Goal: Ask a question

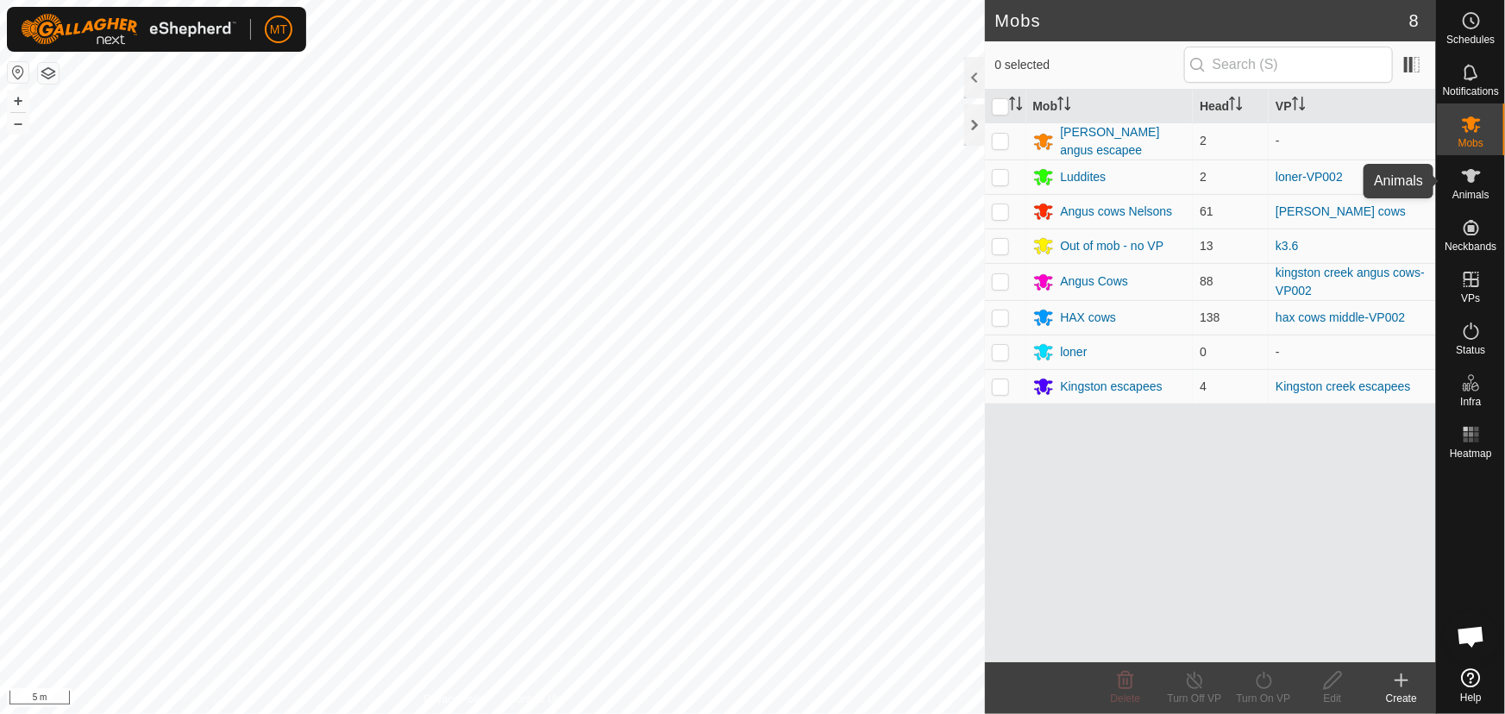
click at [1484, 182] on es-animals-svg-icon at bounding box center [1471, 176] width 31 height 28
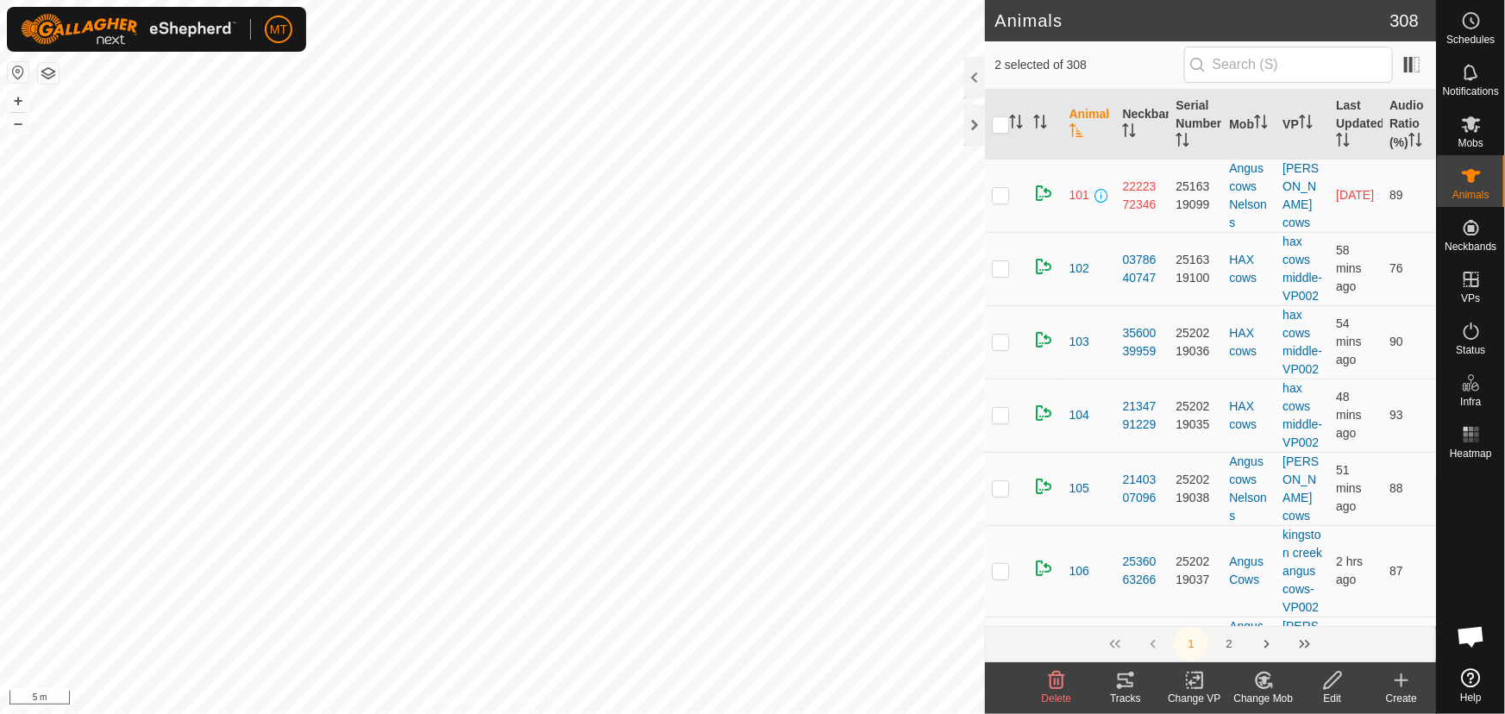
click at [1014, 106] on th at bounding box center [1005, 125] width 41 height 70
click at [1014, 121] on icon "Activate to sort" at bounding box center [1016, 122] width 14 height 14
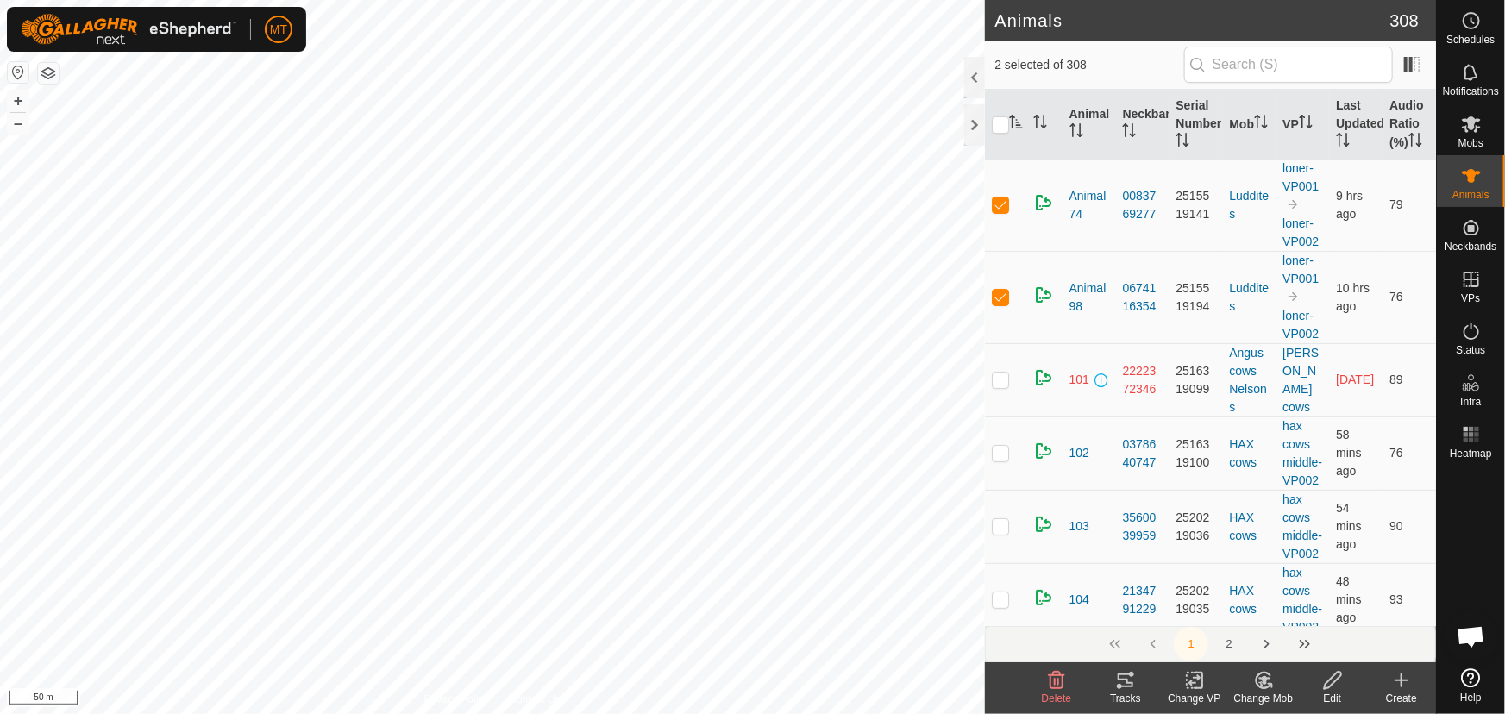
click at [1009, 122] on icon "Activate to sort" at bounding box center [1016, 122] width 14 height 14
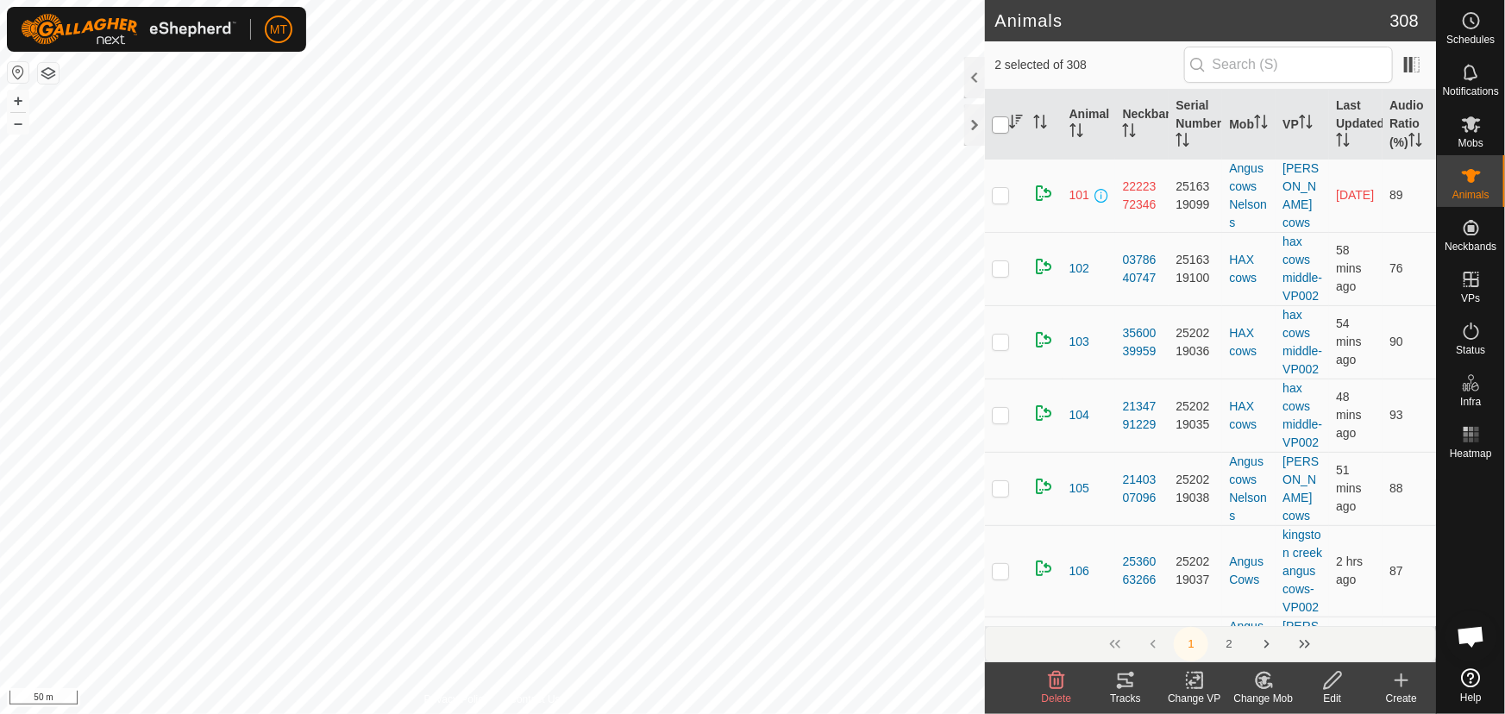
click at [1002, 122] on input "checkbox" at bounding box center [1000, 124] width 17 height 17
checkbox input "true"
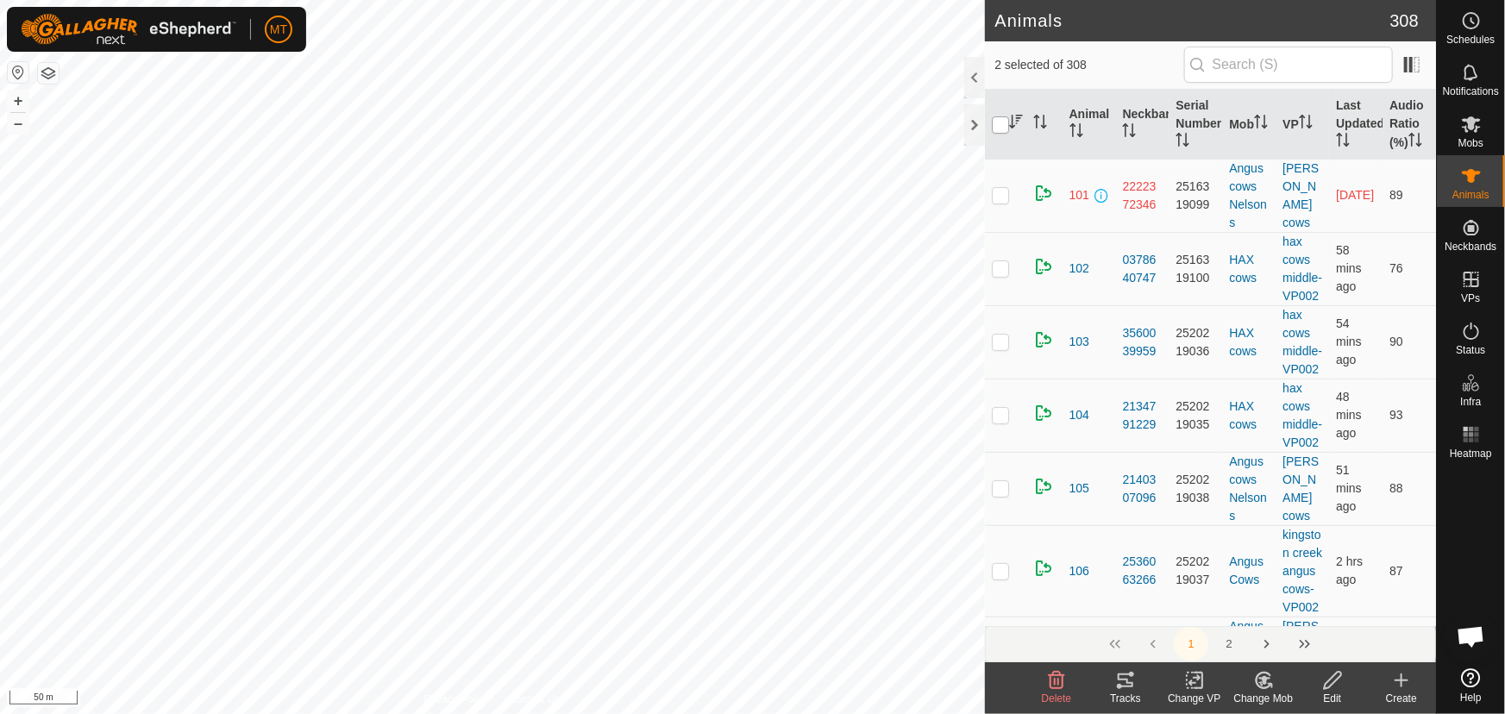
checkbox input "true"
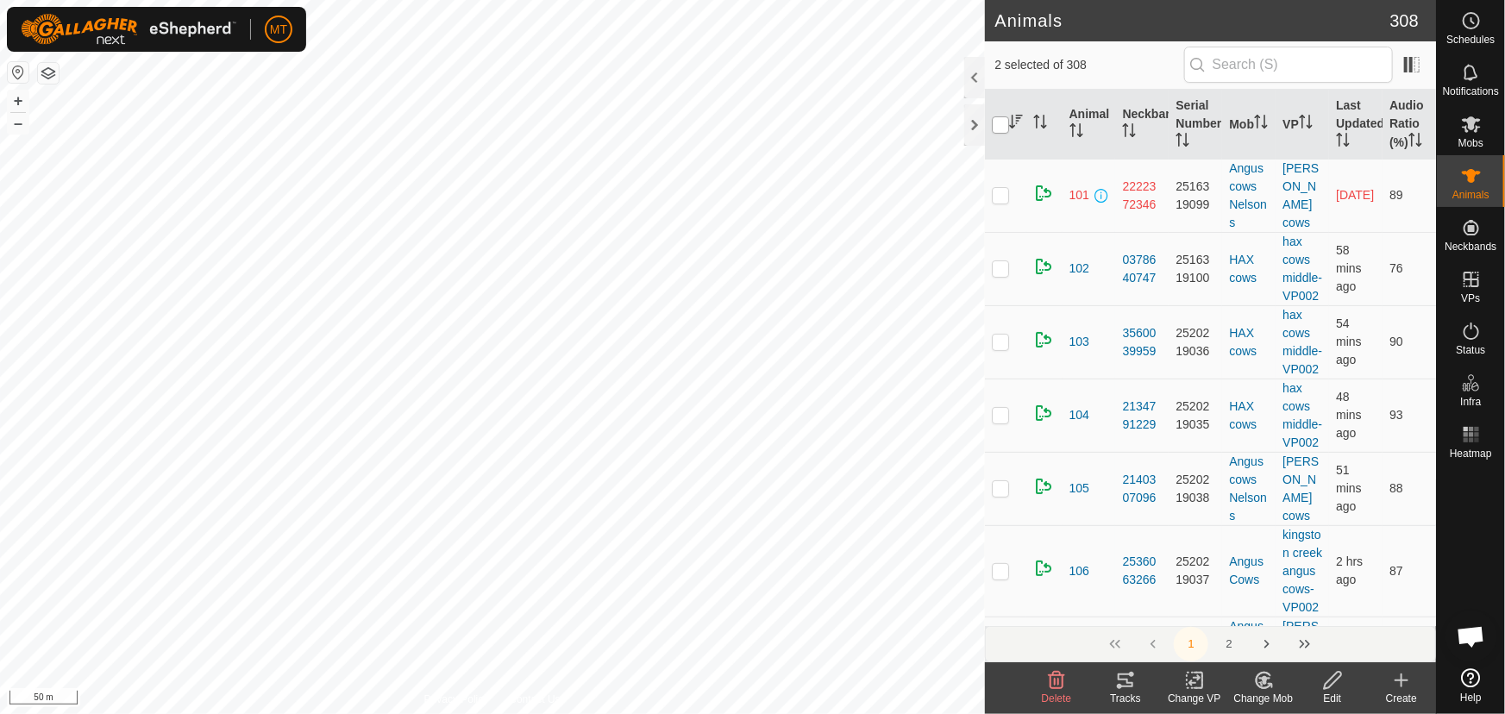
checkbox input "true"
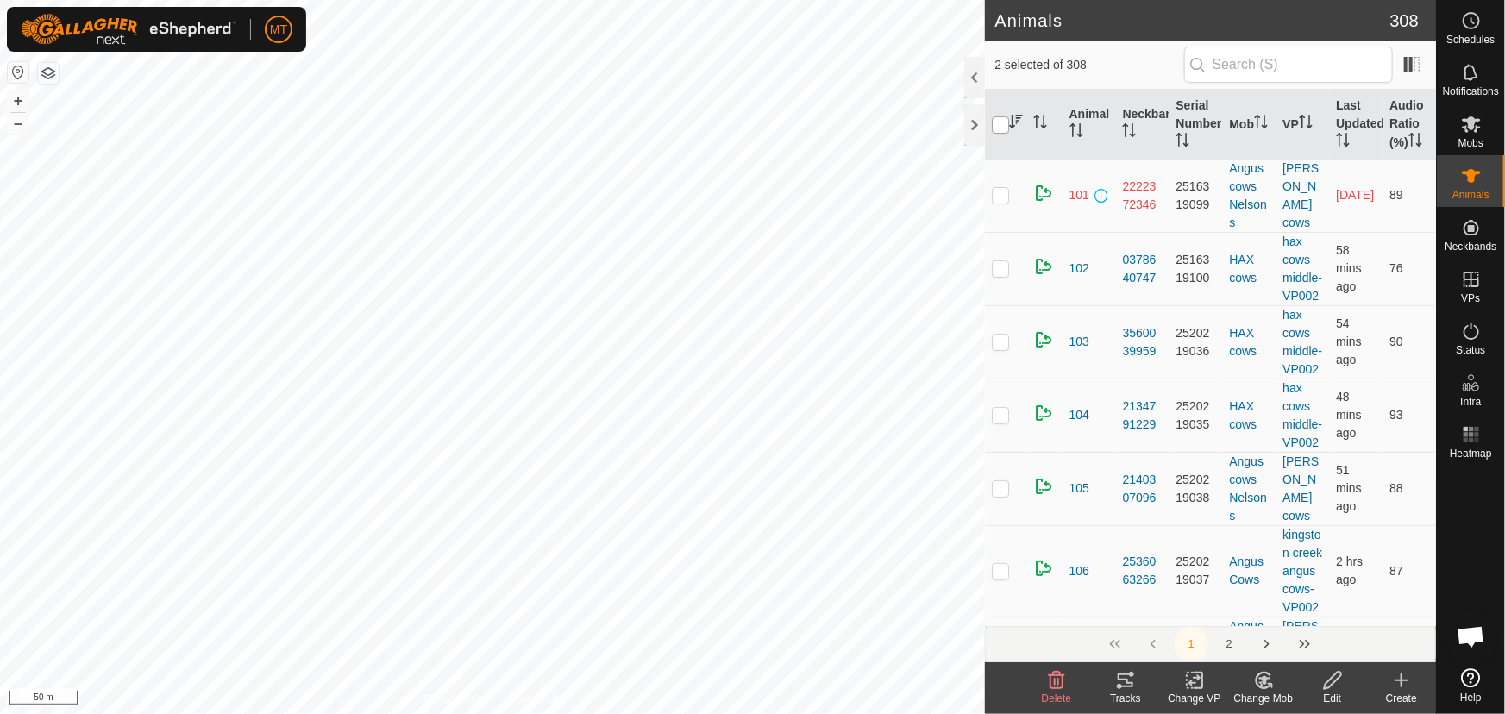
checkbox input "true"
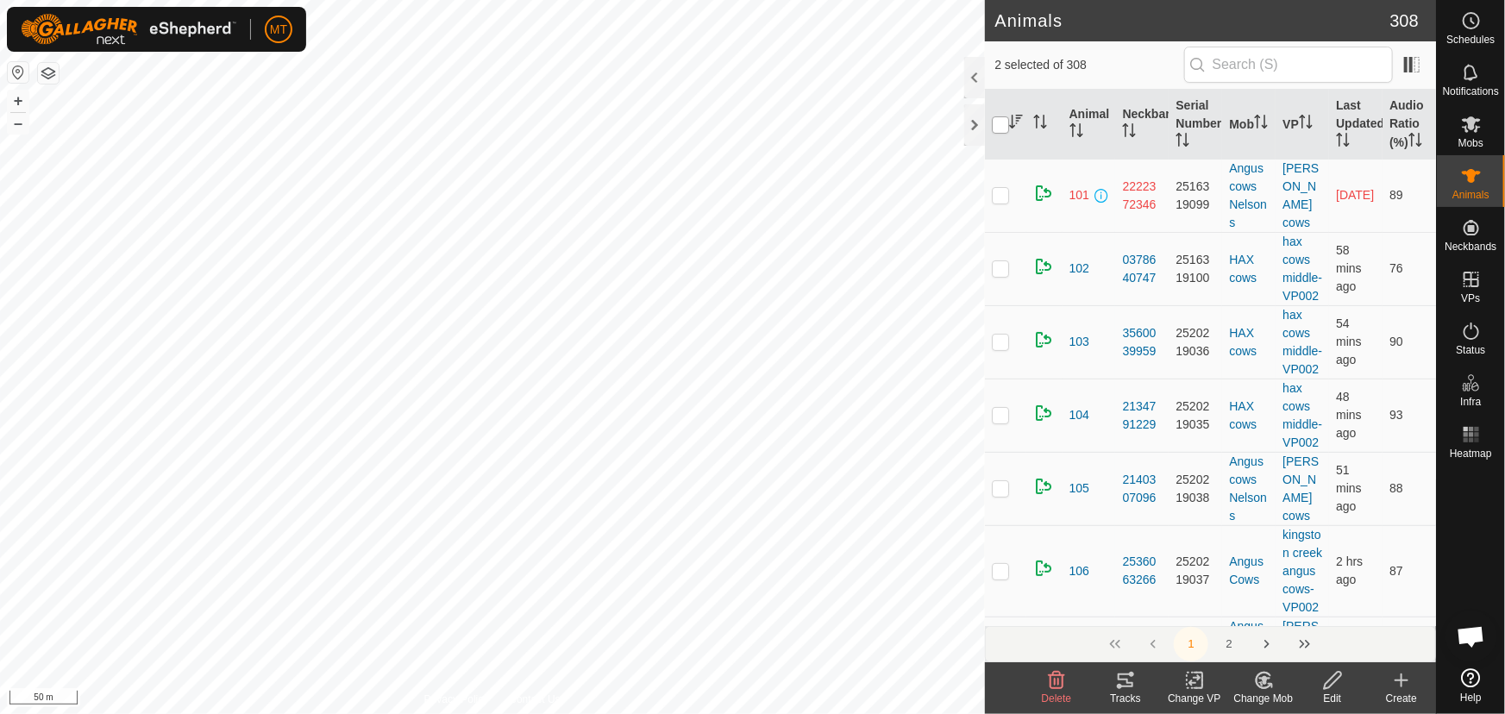
checkbox input "true"
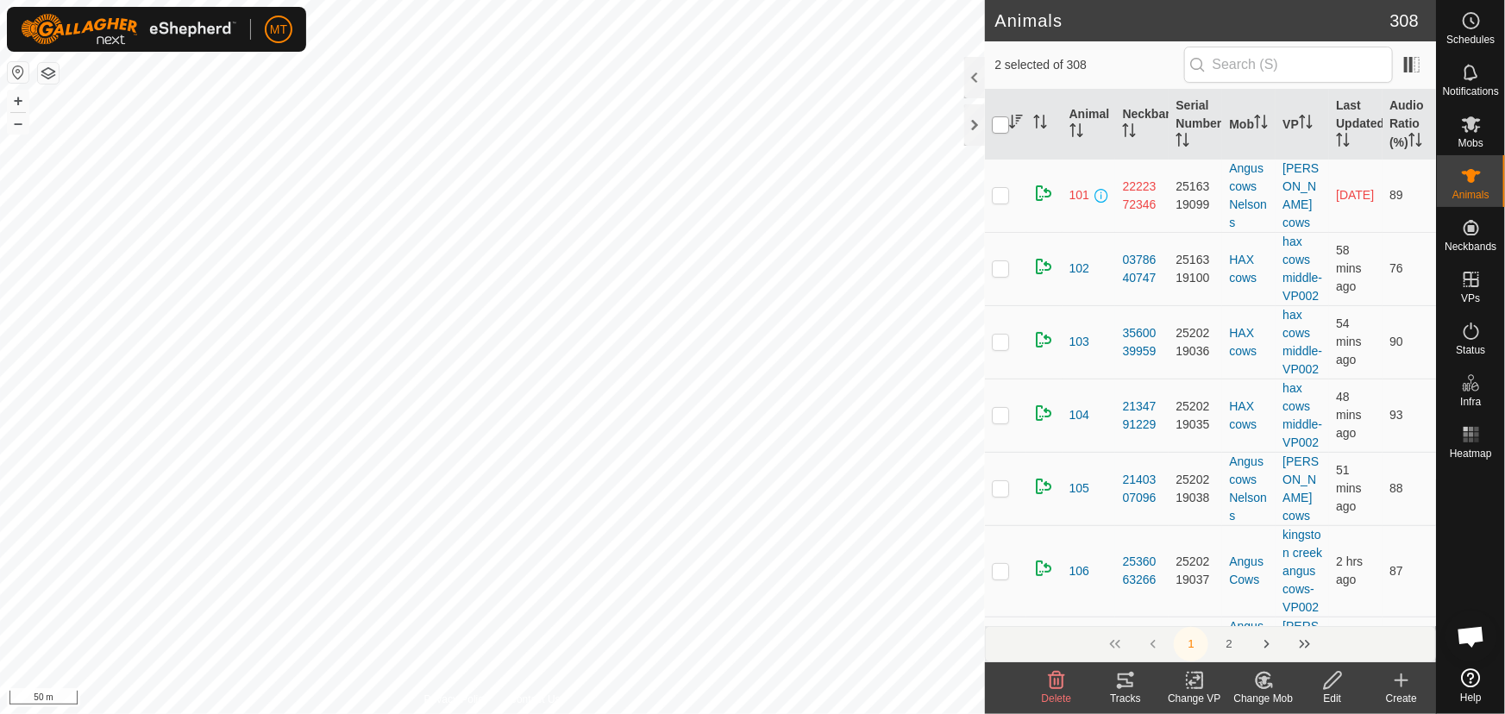
checkbox input "true"
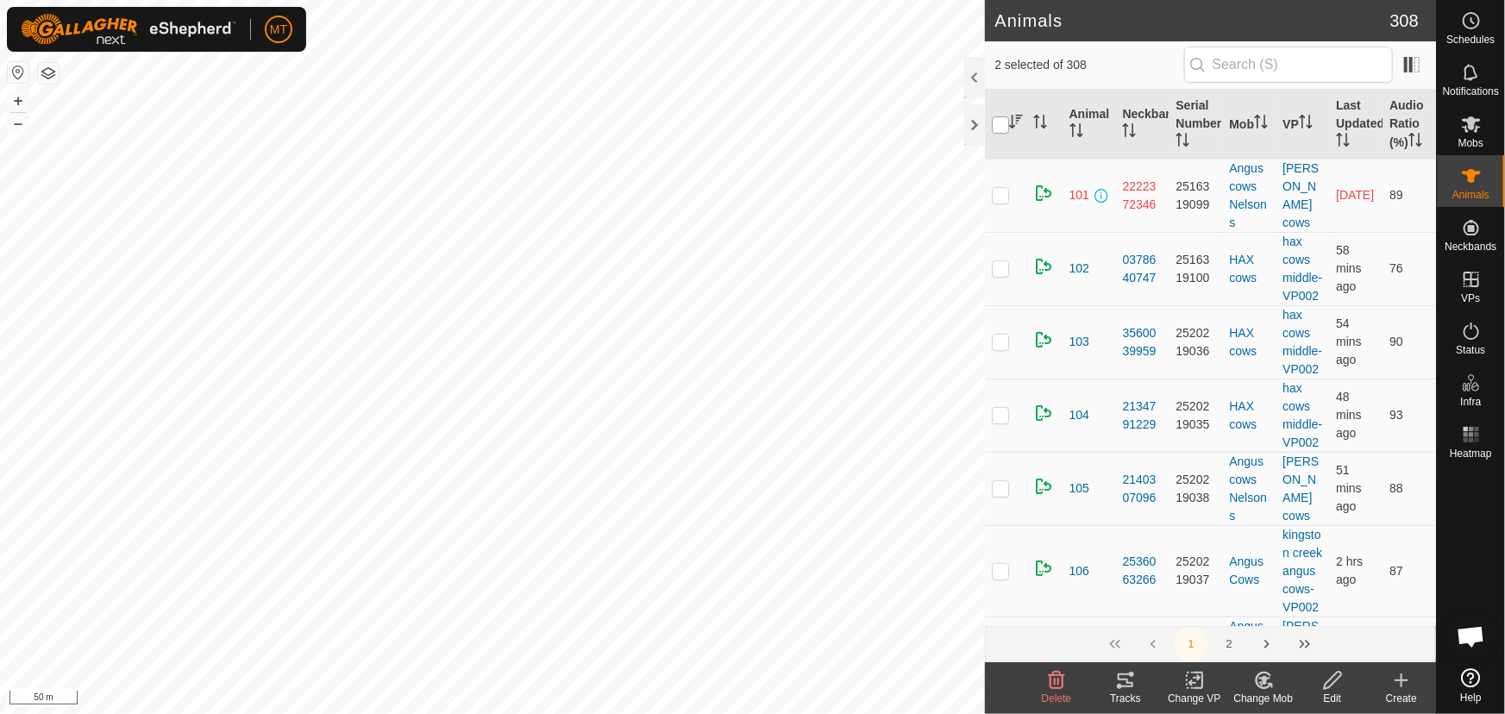
checkbox input "true"
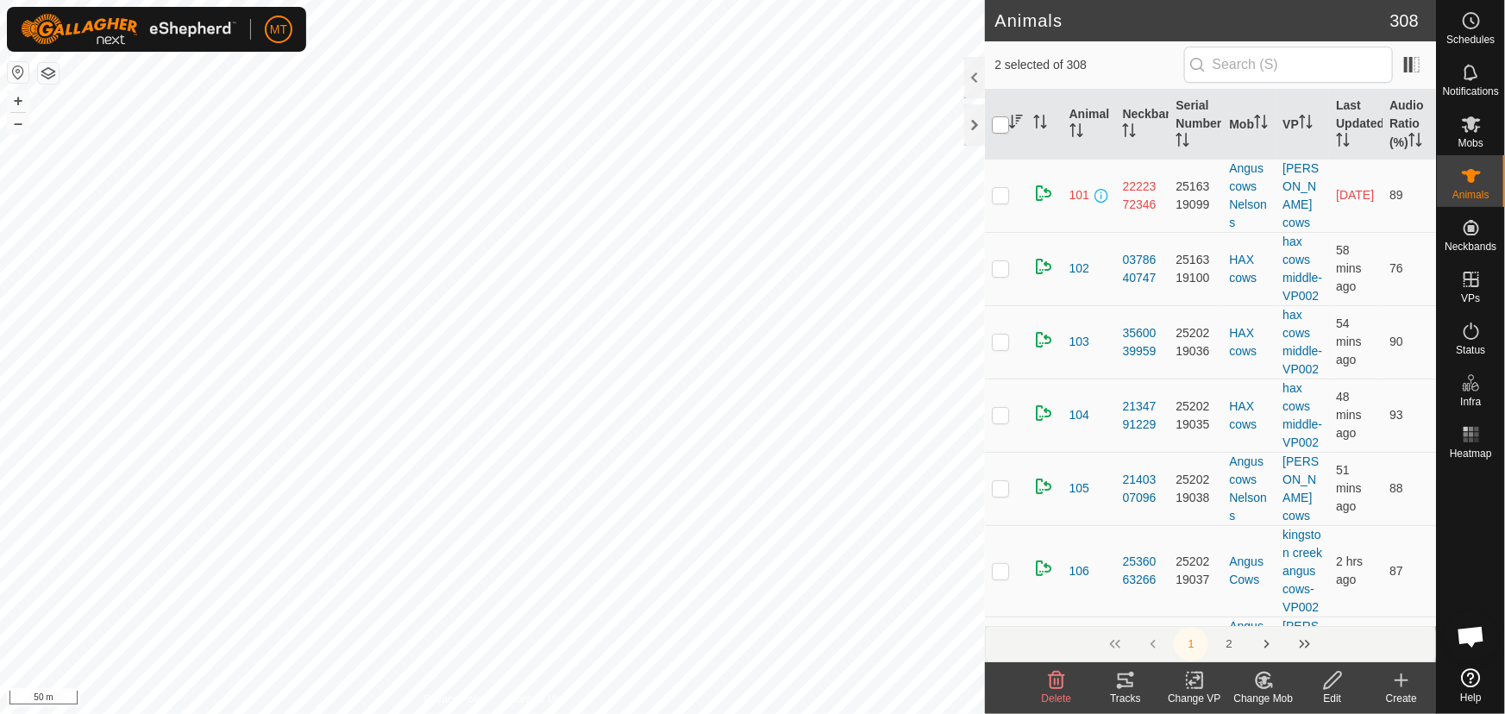
checkbox input "true"
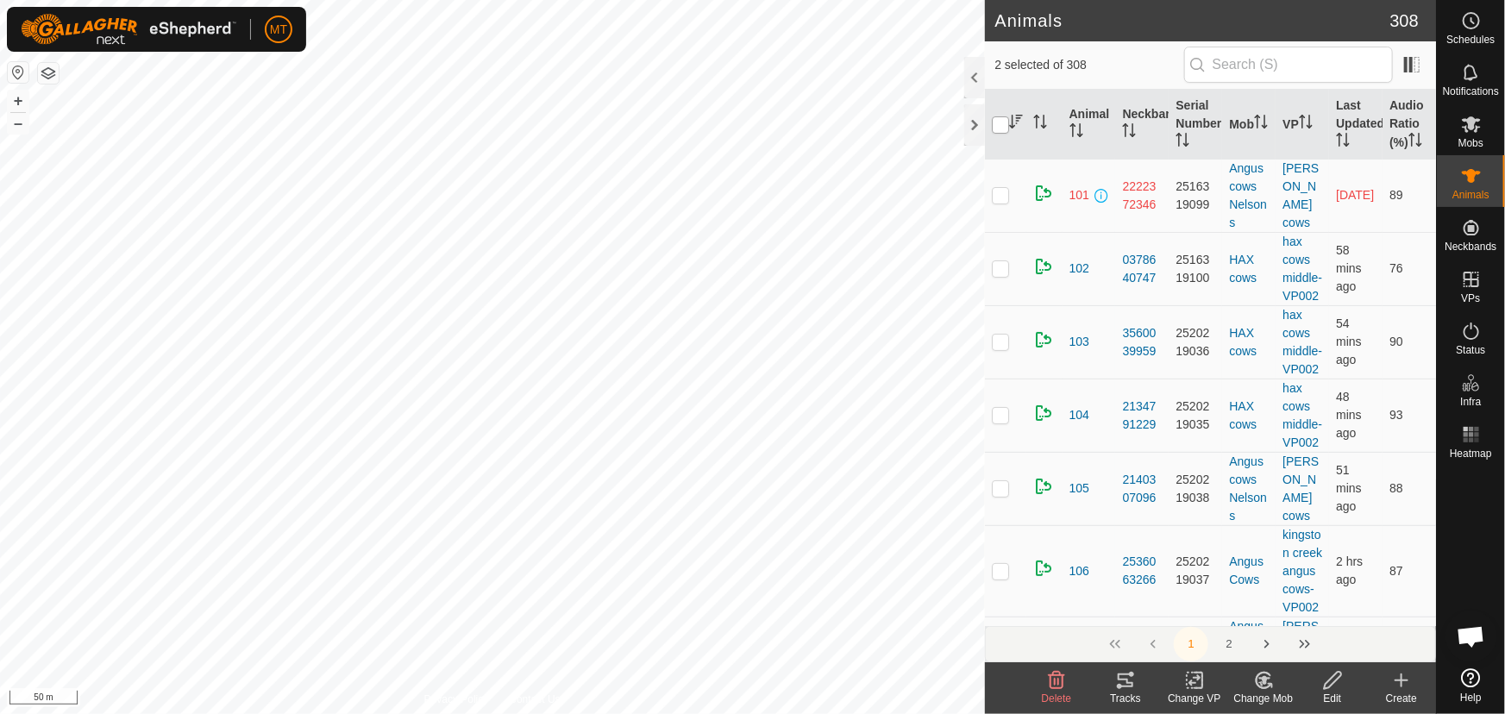
checkbox input "true"
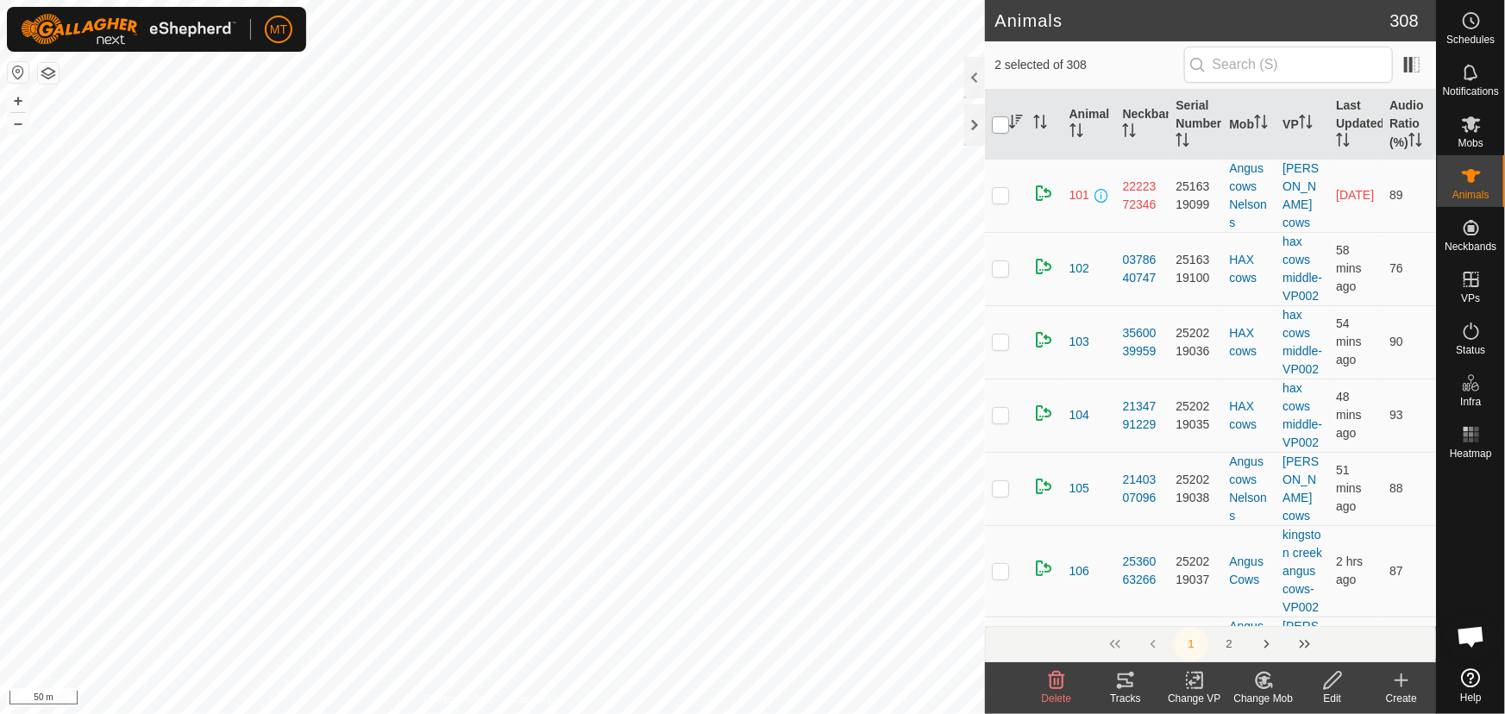
checkbox input "true"
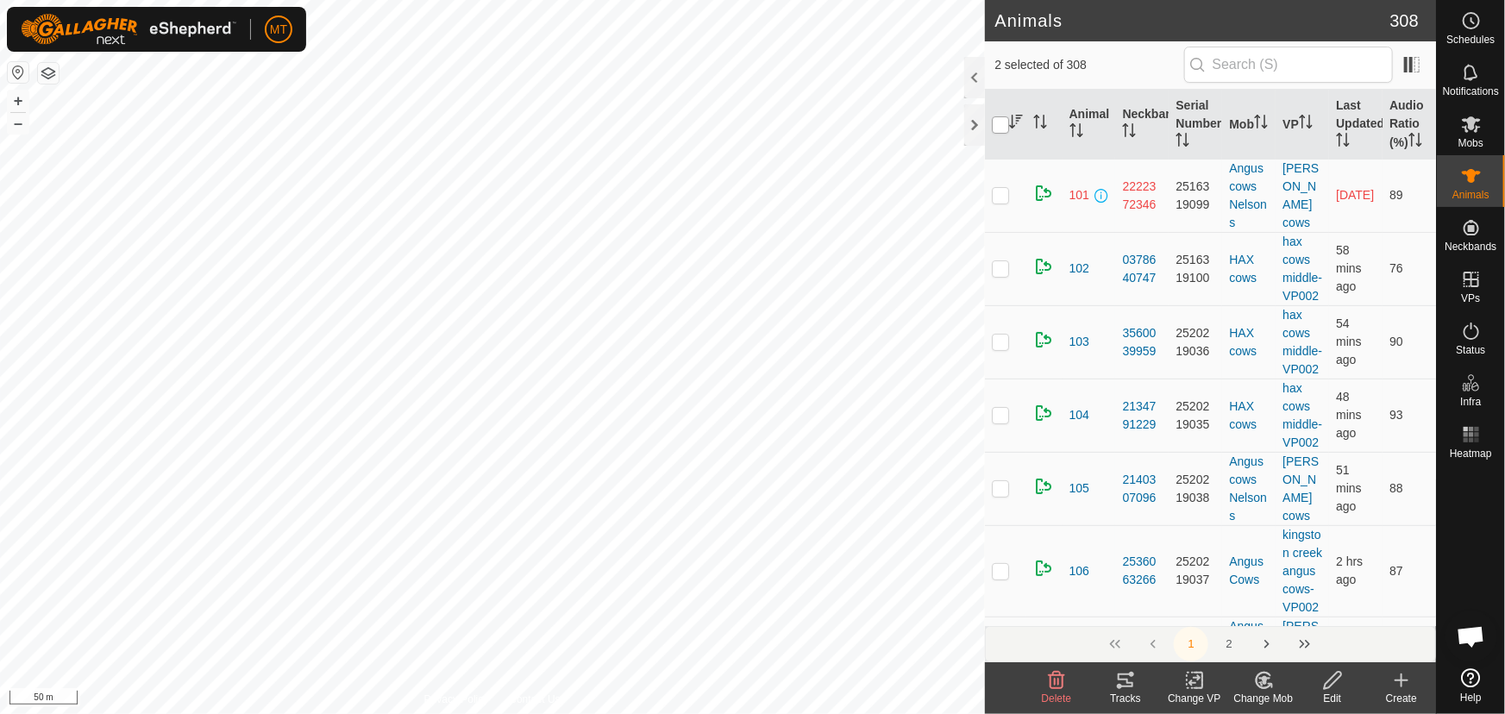
checkbox input "true"
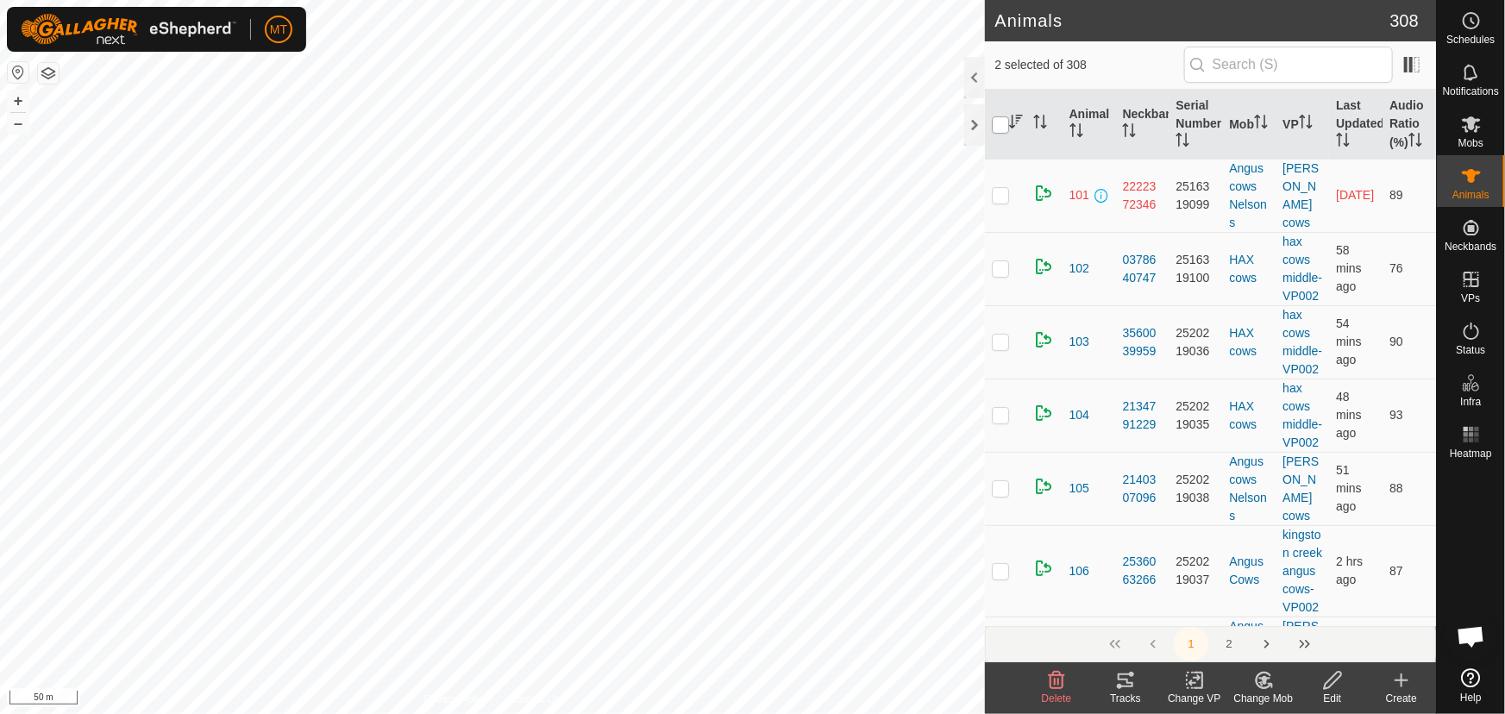
checkbox input "true"
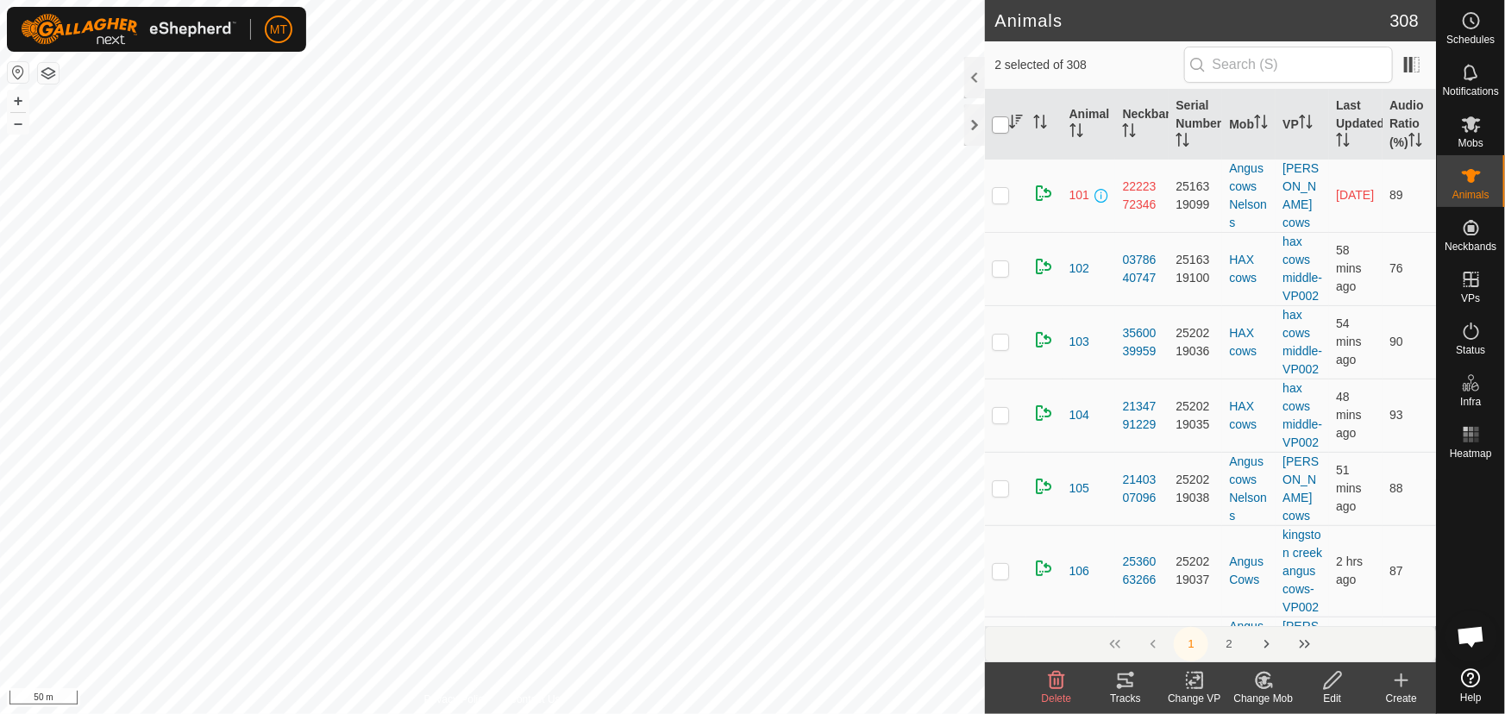
checkbox input "true"
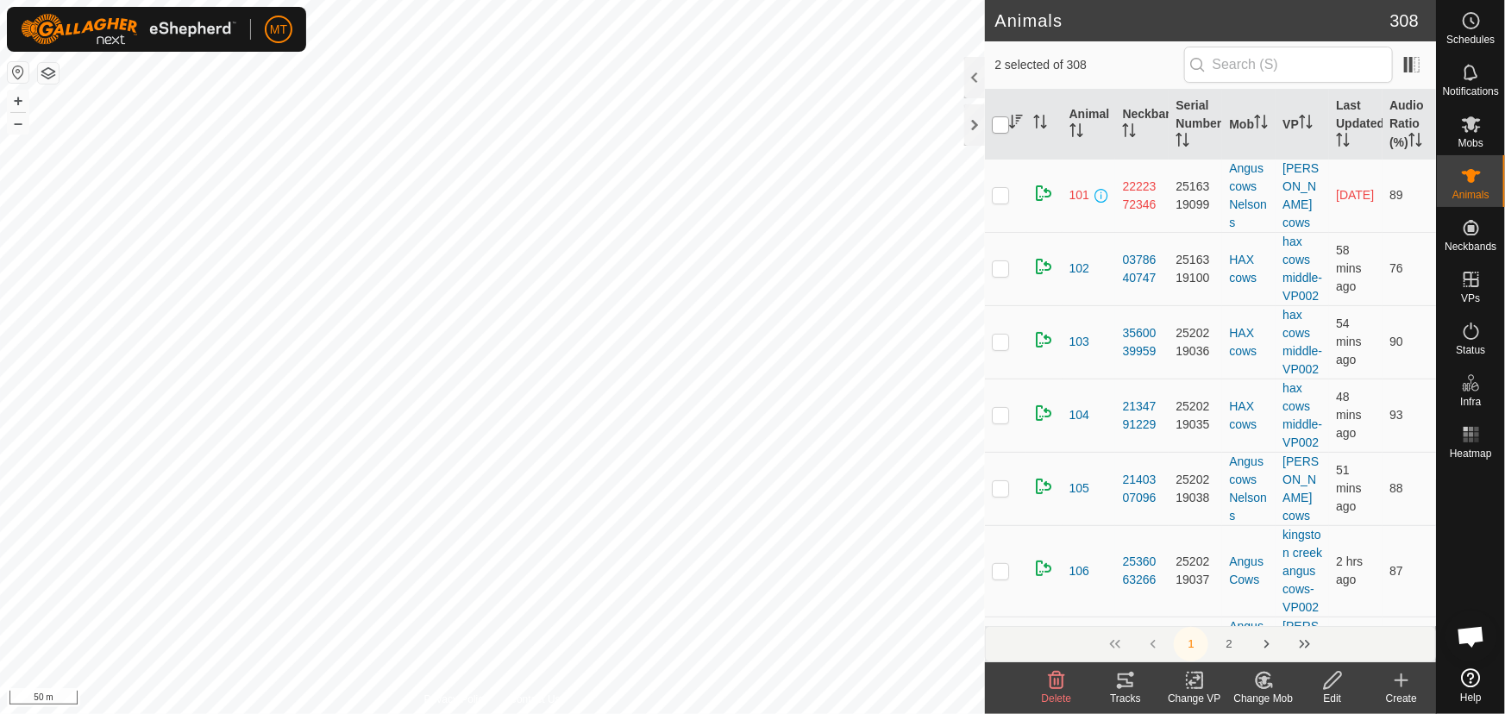
checkbox input "true"
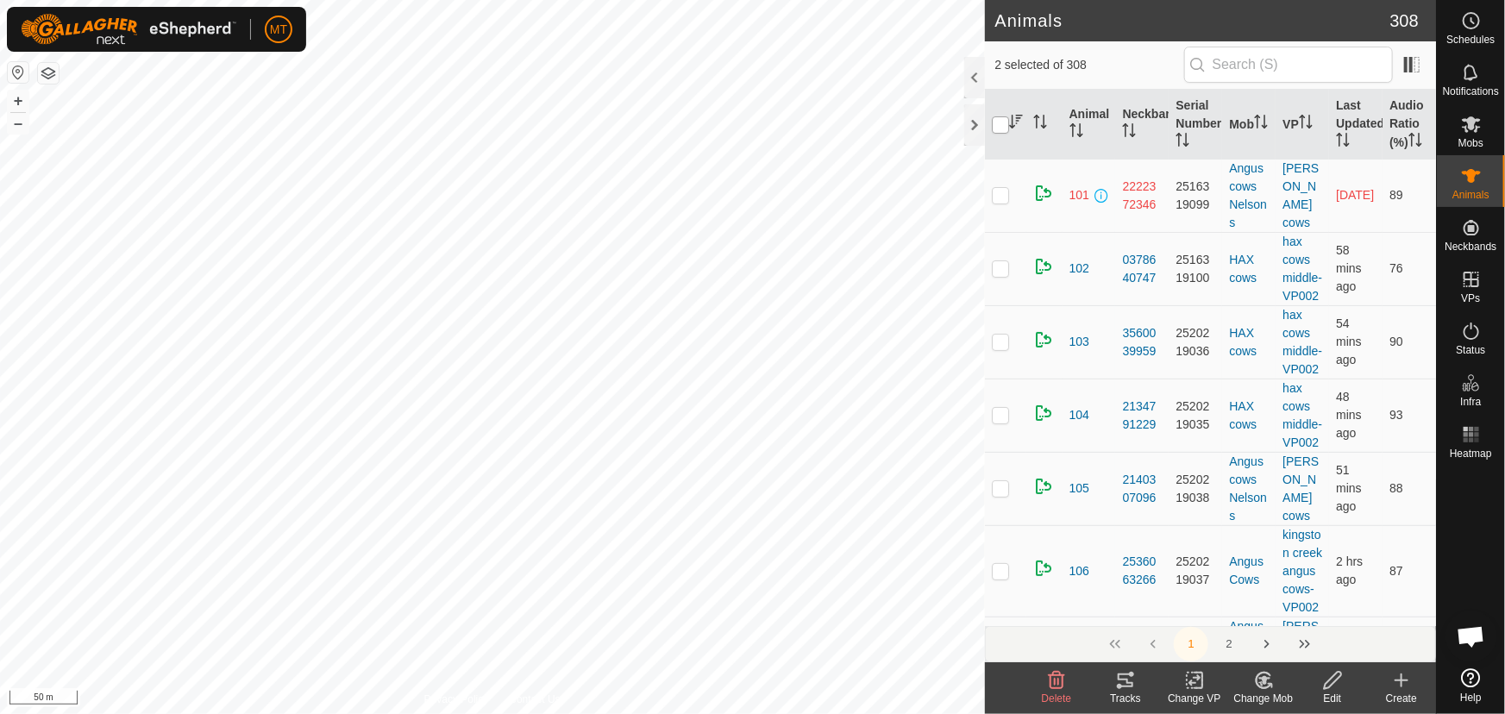
checkbox input "true"
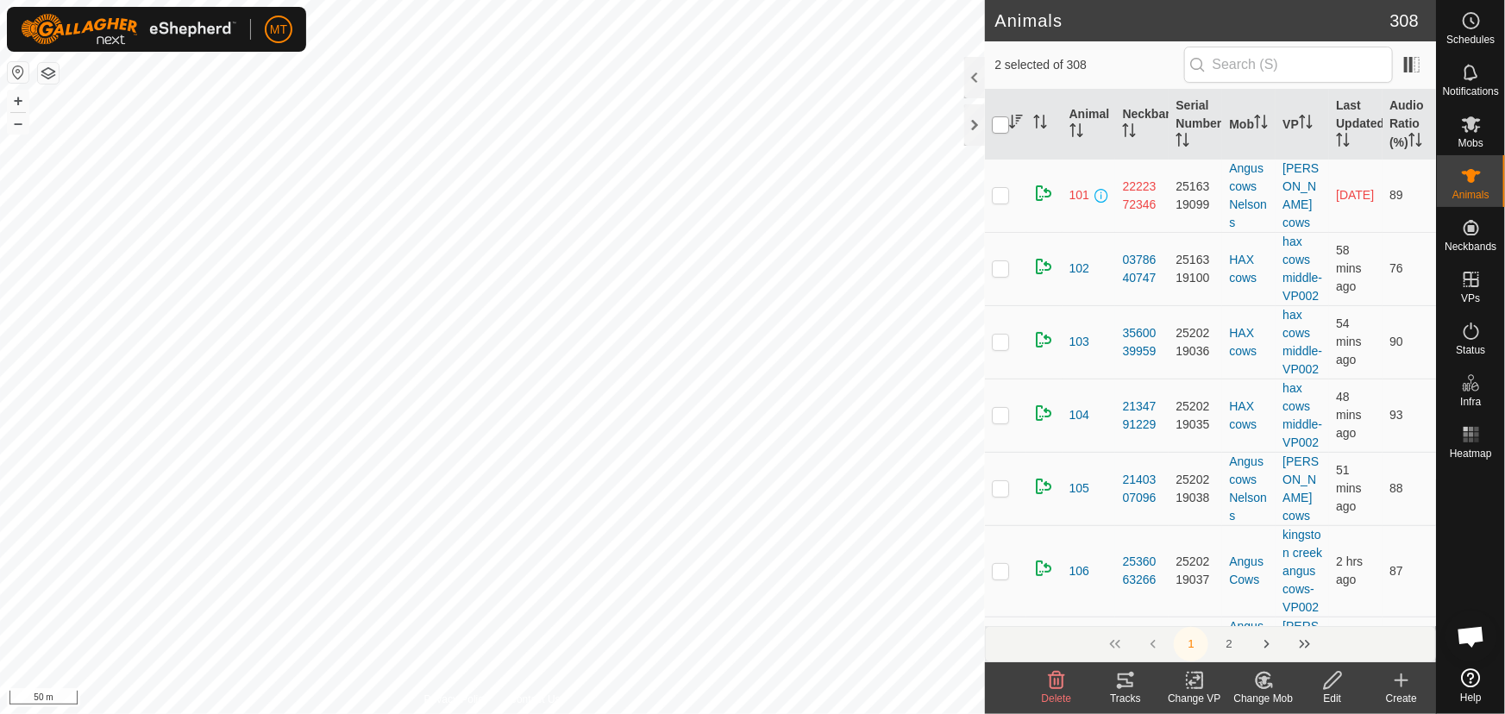
checkbox input "true"
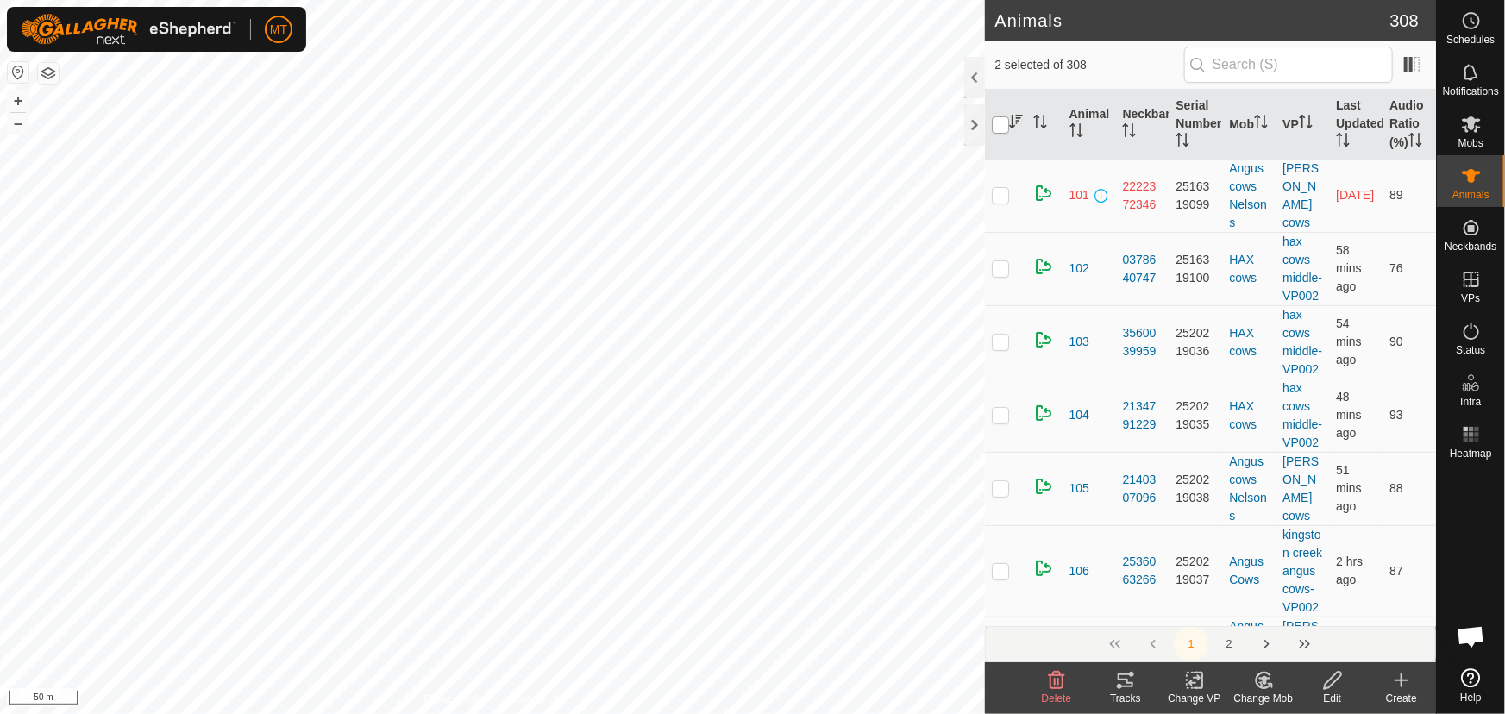
checkbox input "true"
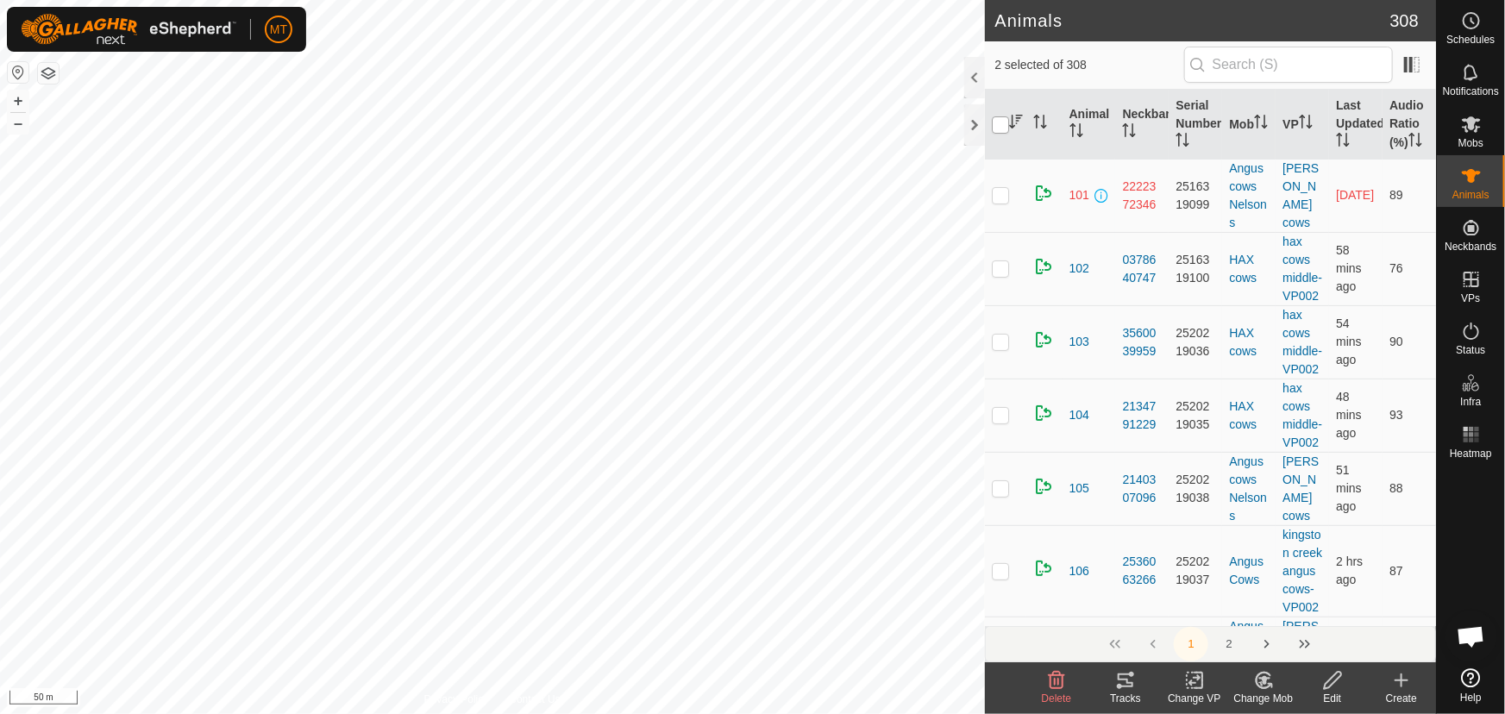
checkbox input "true"
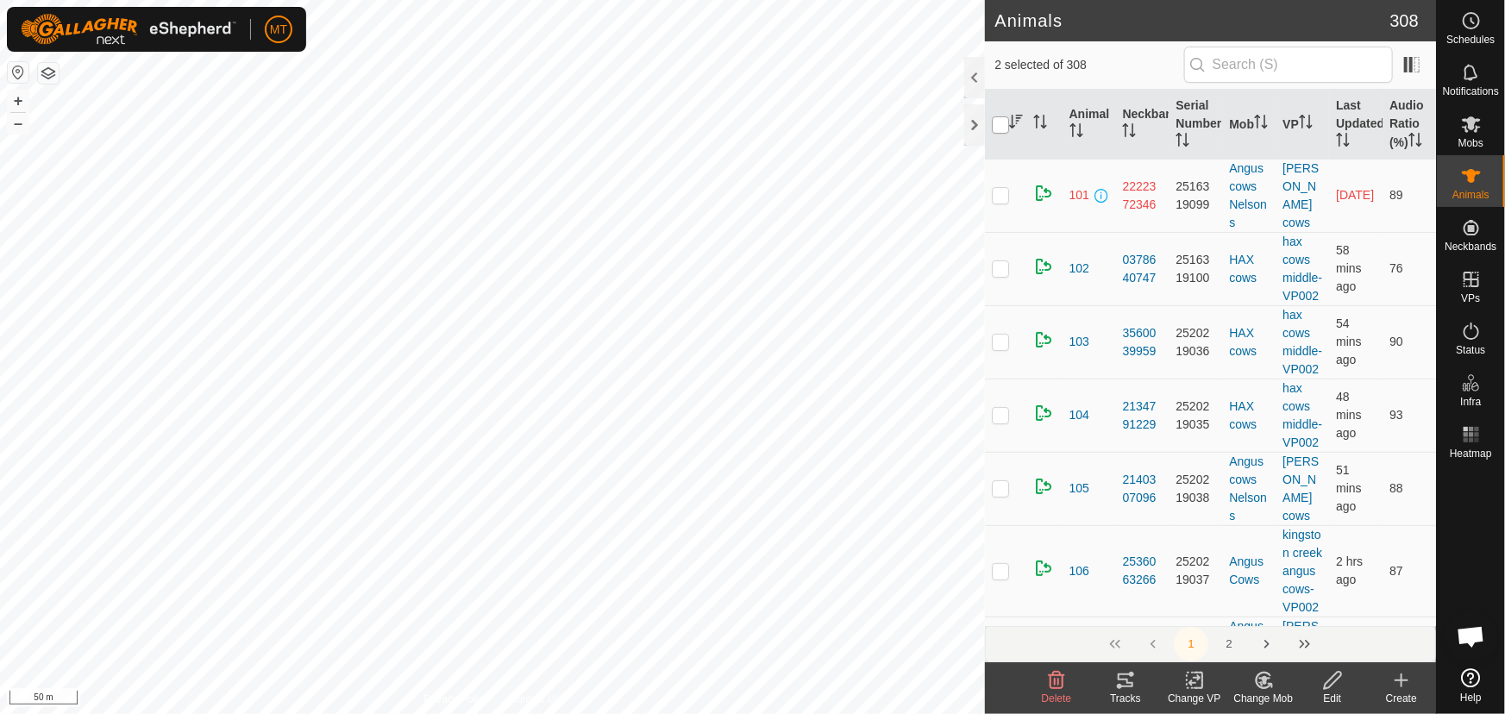
checkbox input "true"
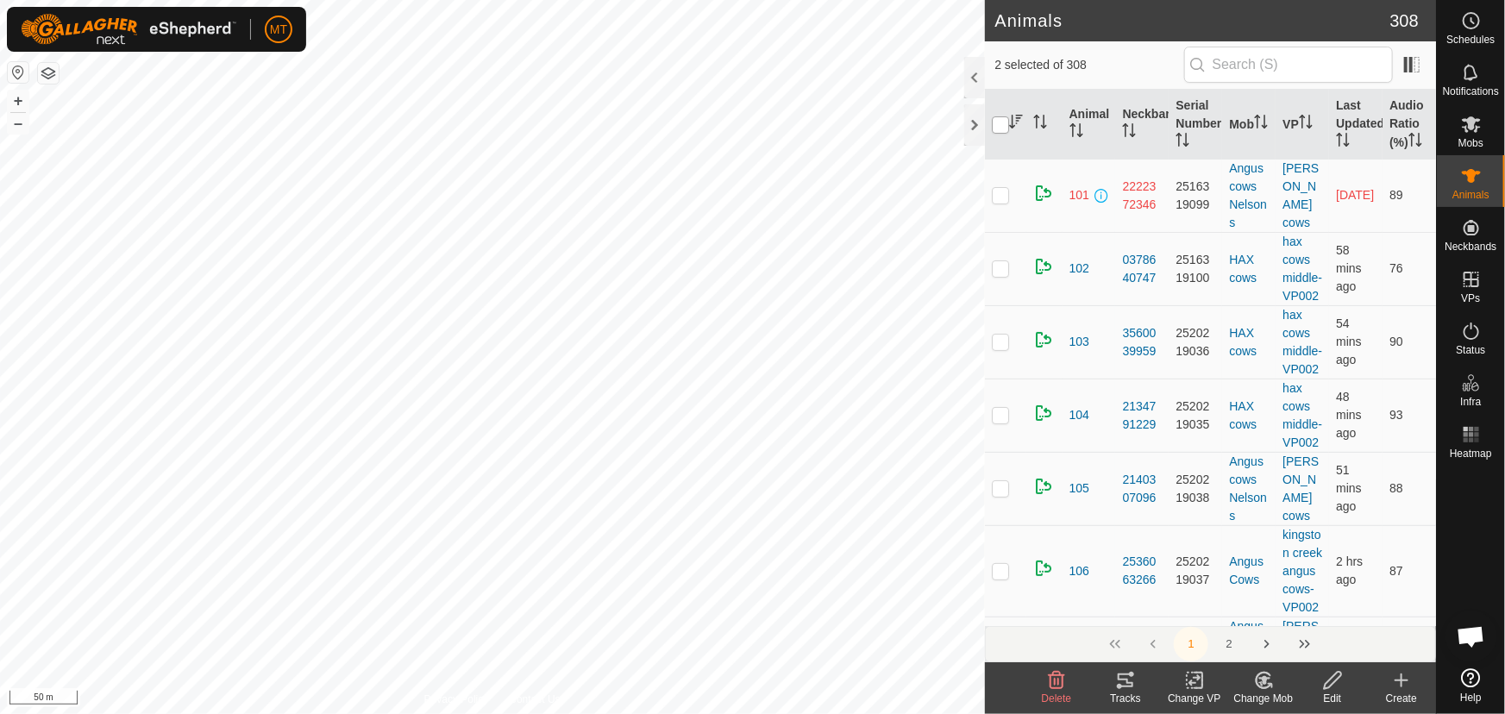
checkbox input "true"
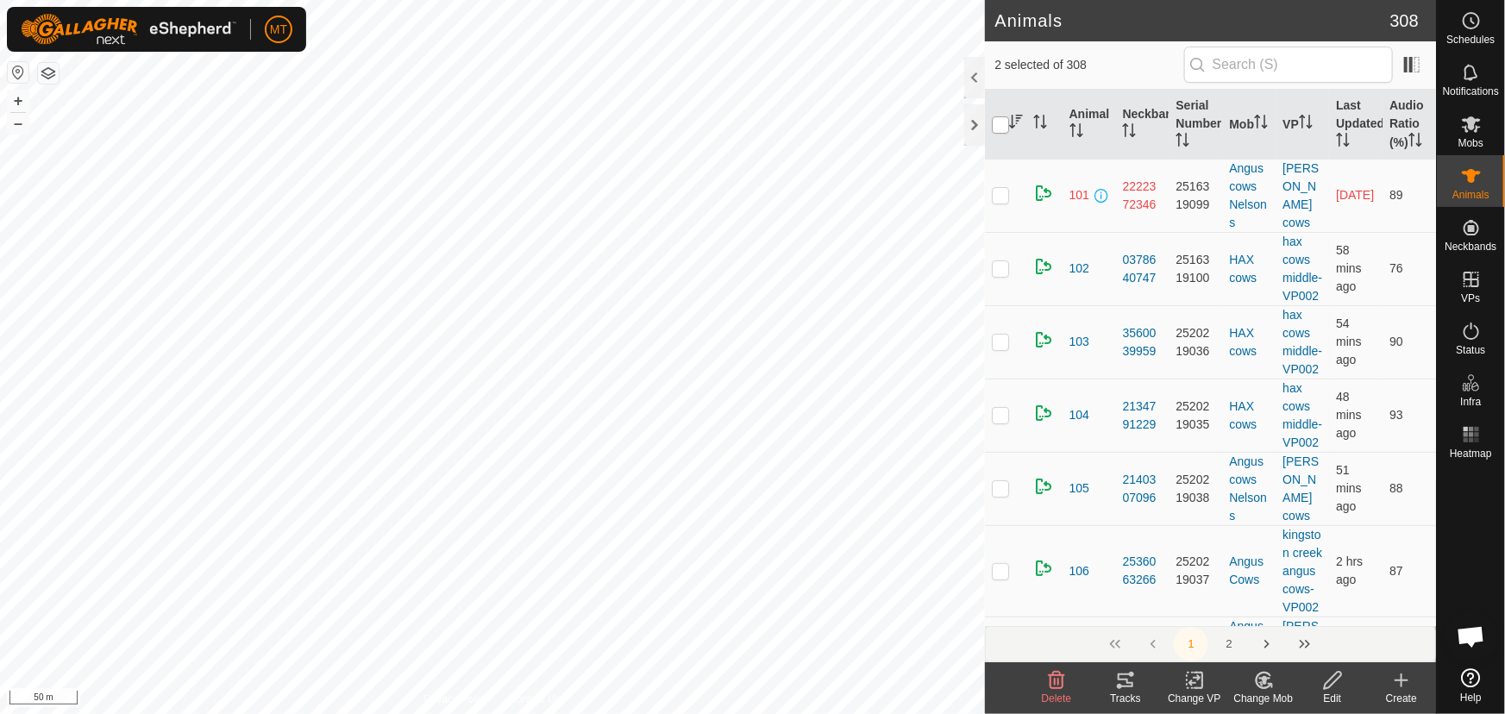
checkbox input "true"
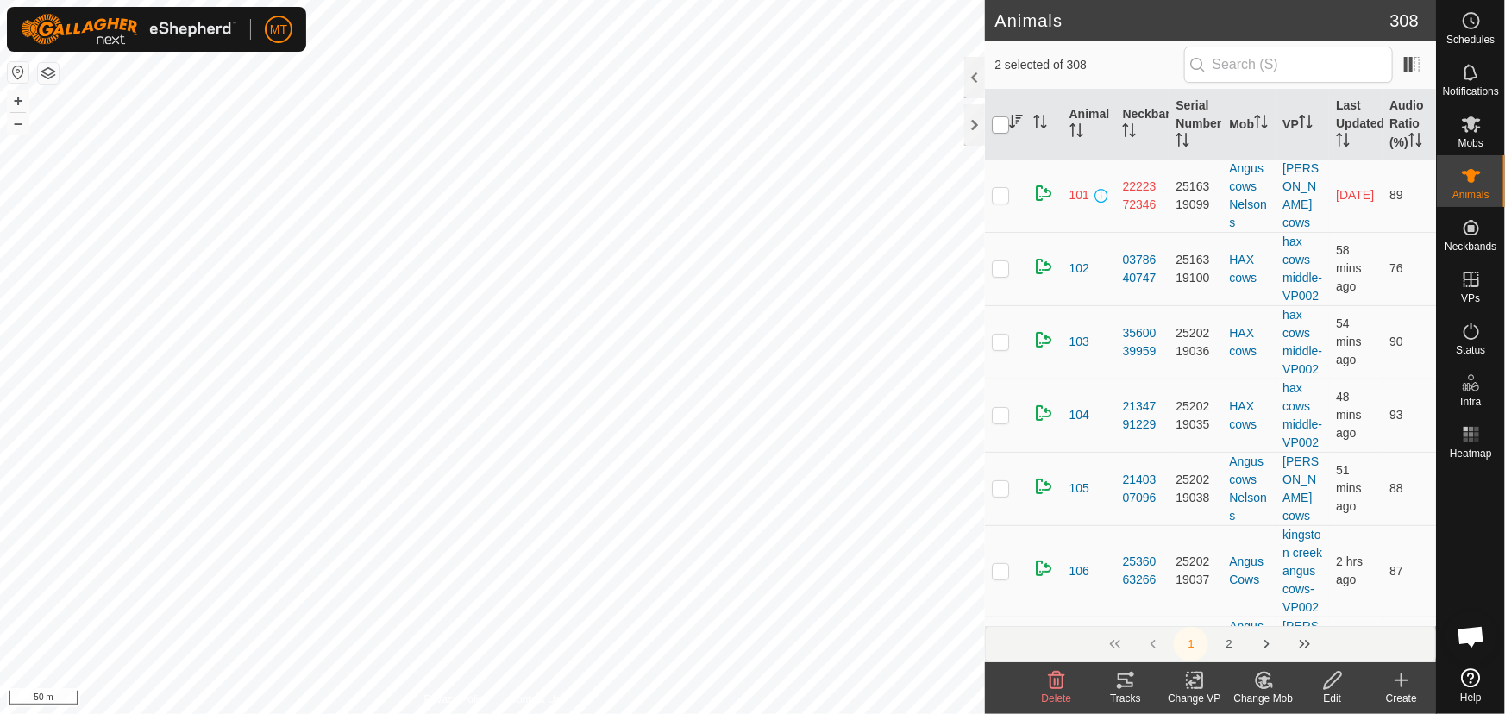
checkbox input "true"
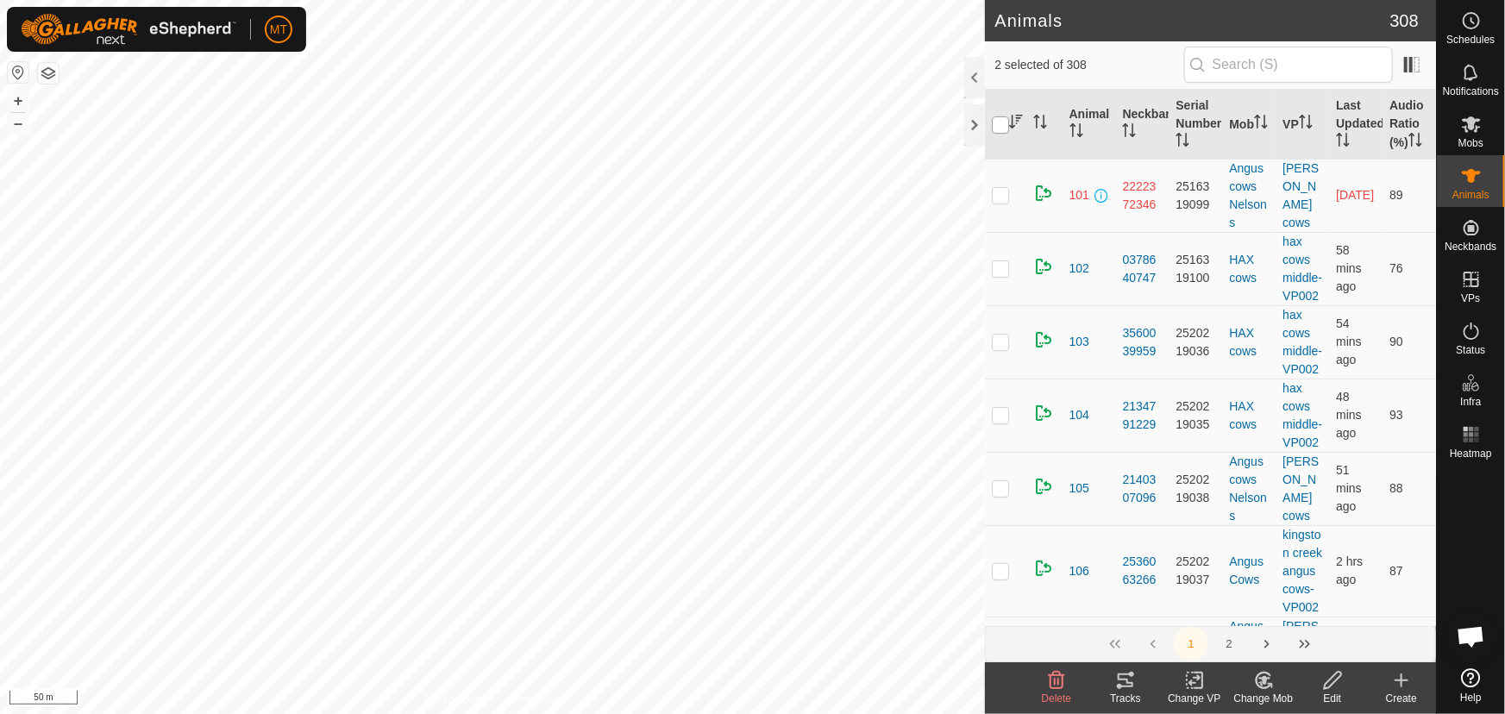
checkbox input "true"
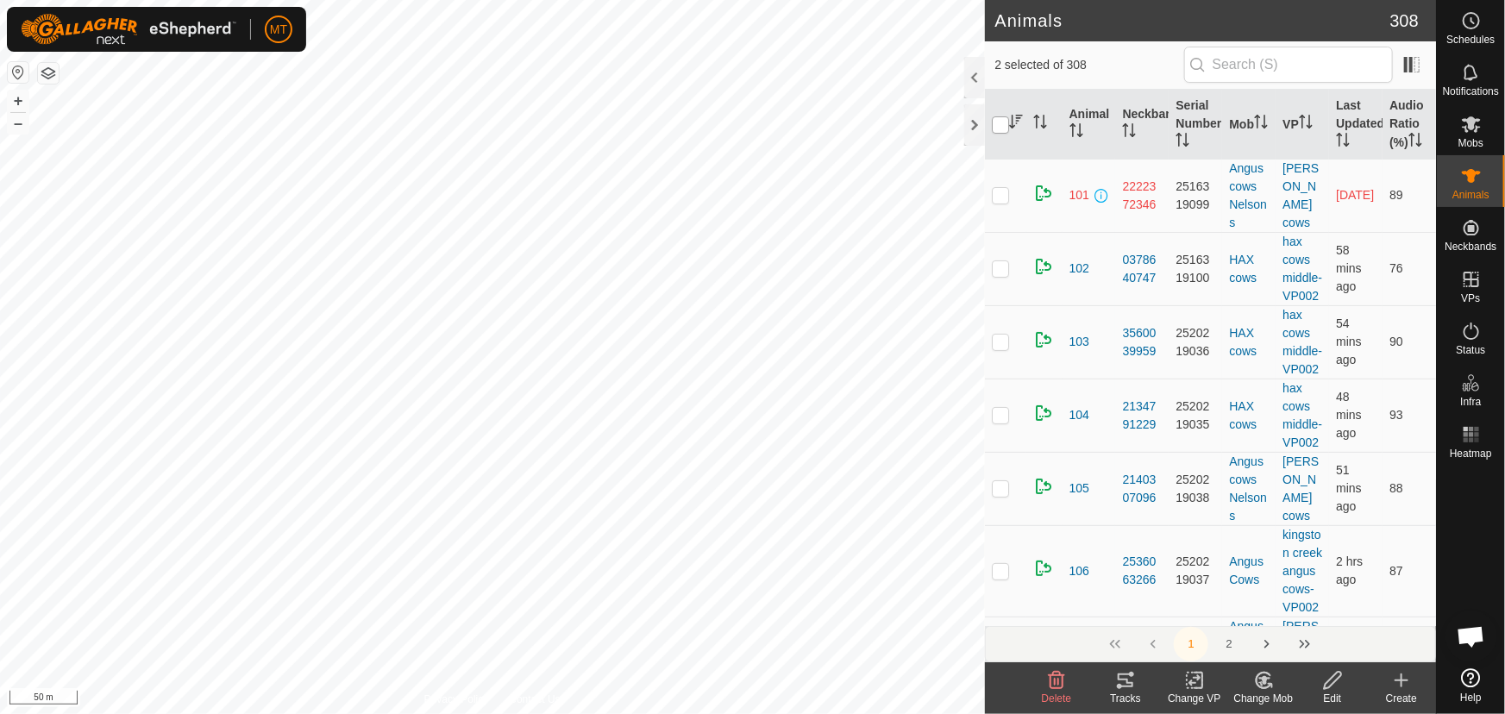
checkbox input "true"
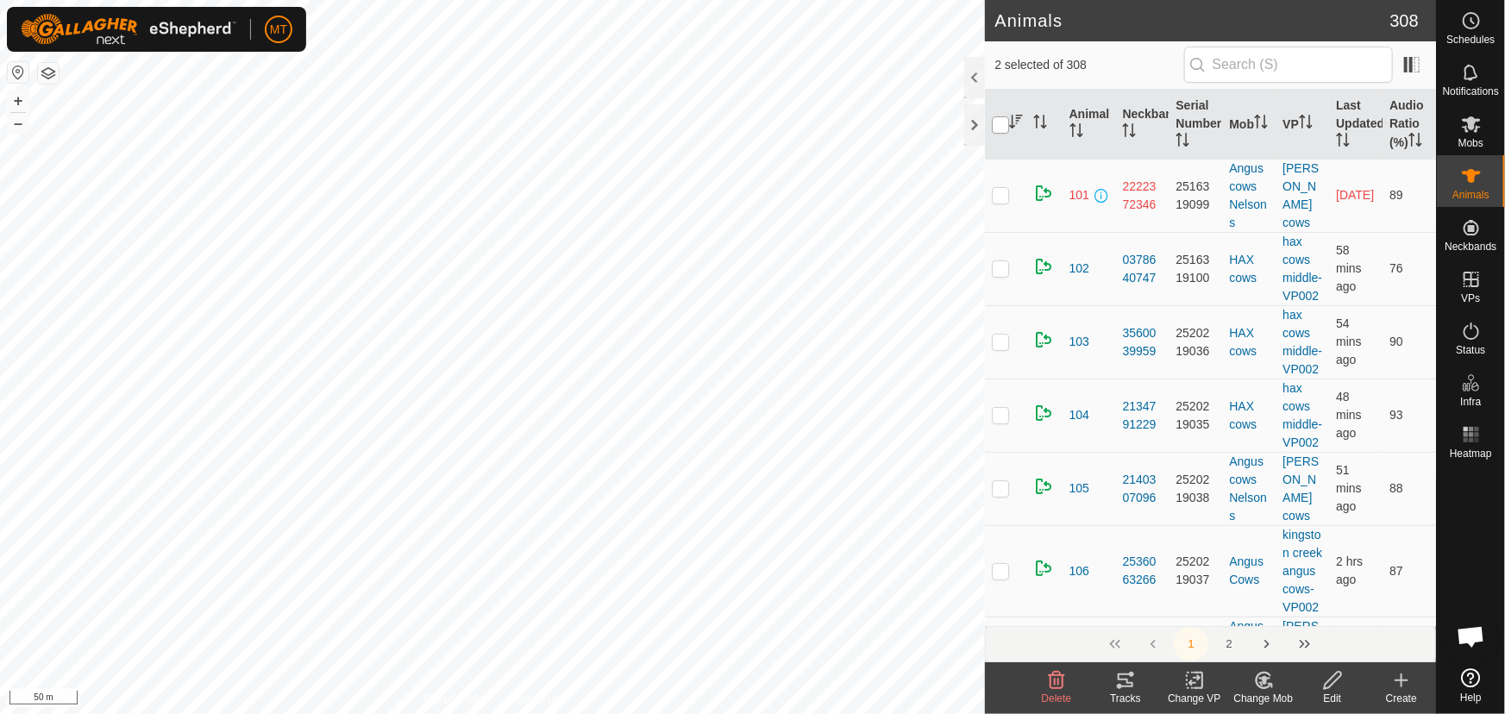
checkbox input "true"
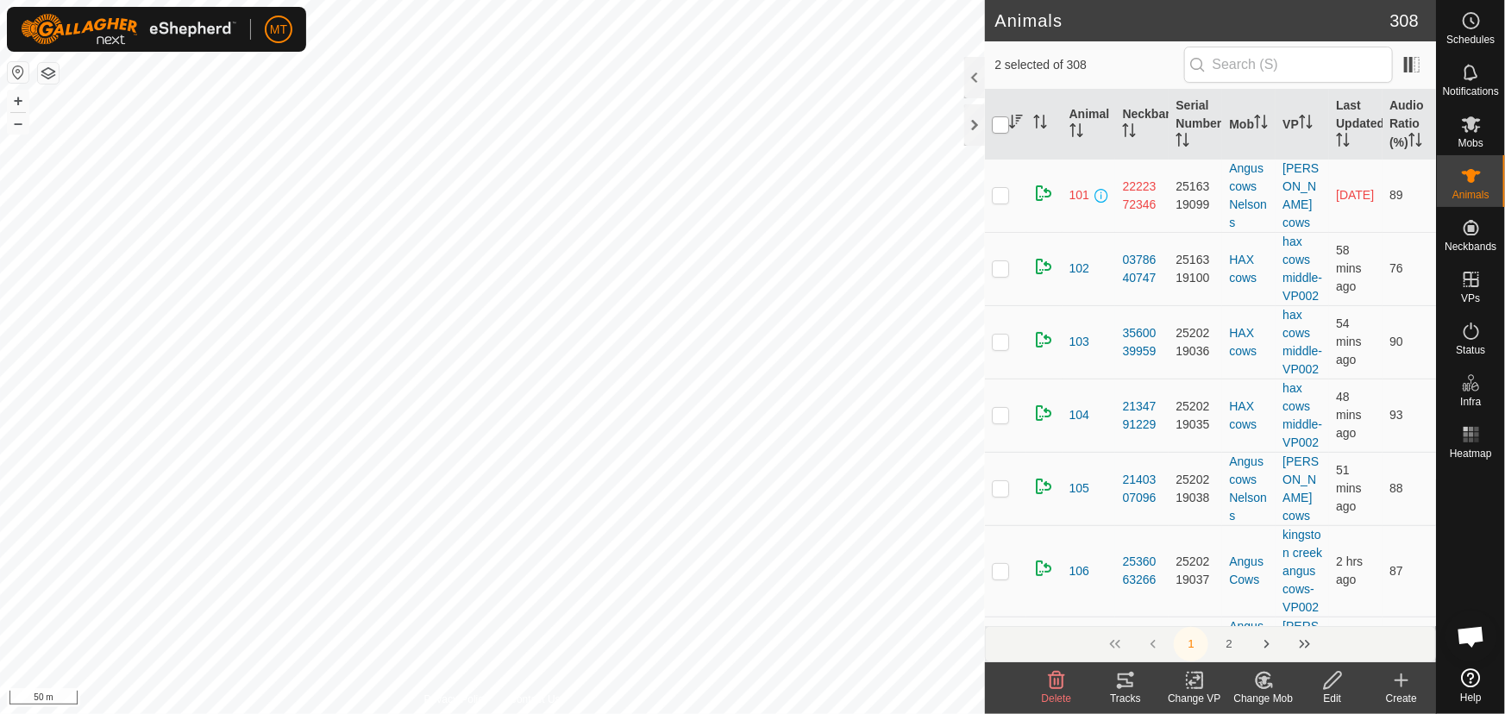
checkbox input "true"
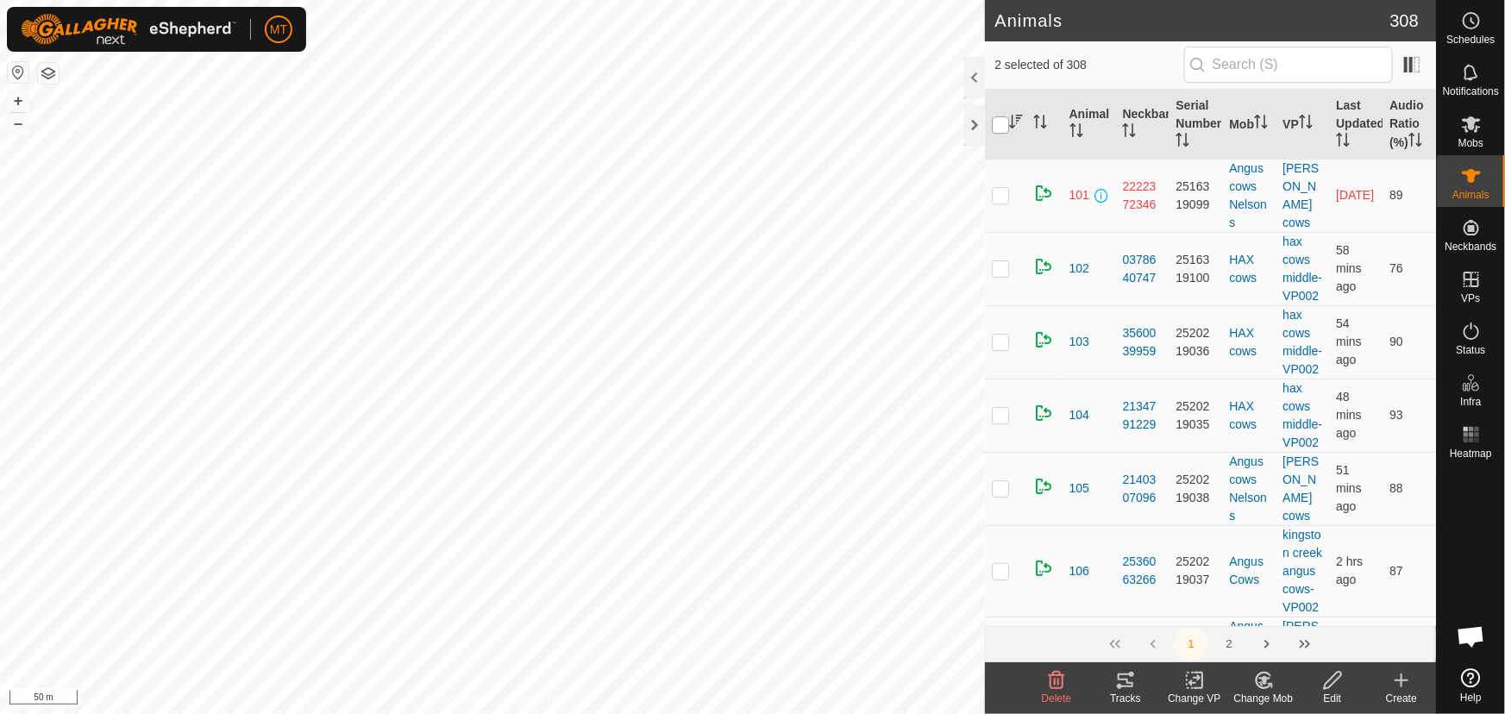
checkbox input "true"
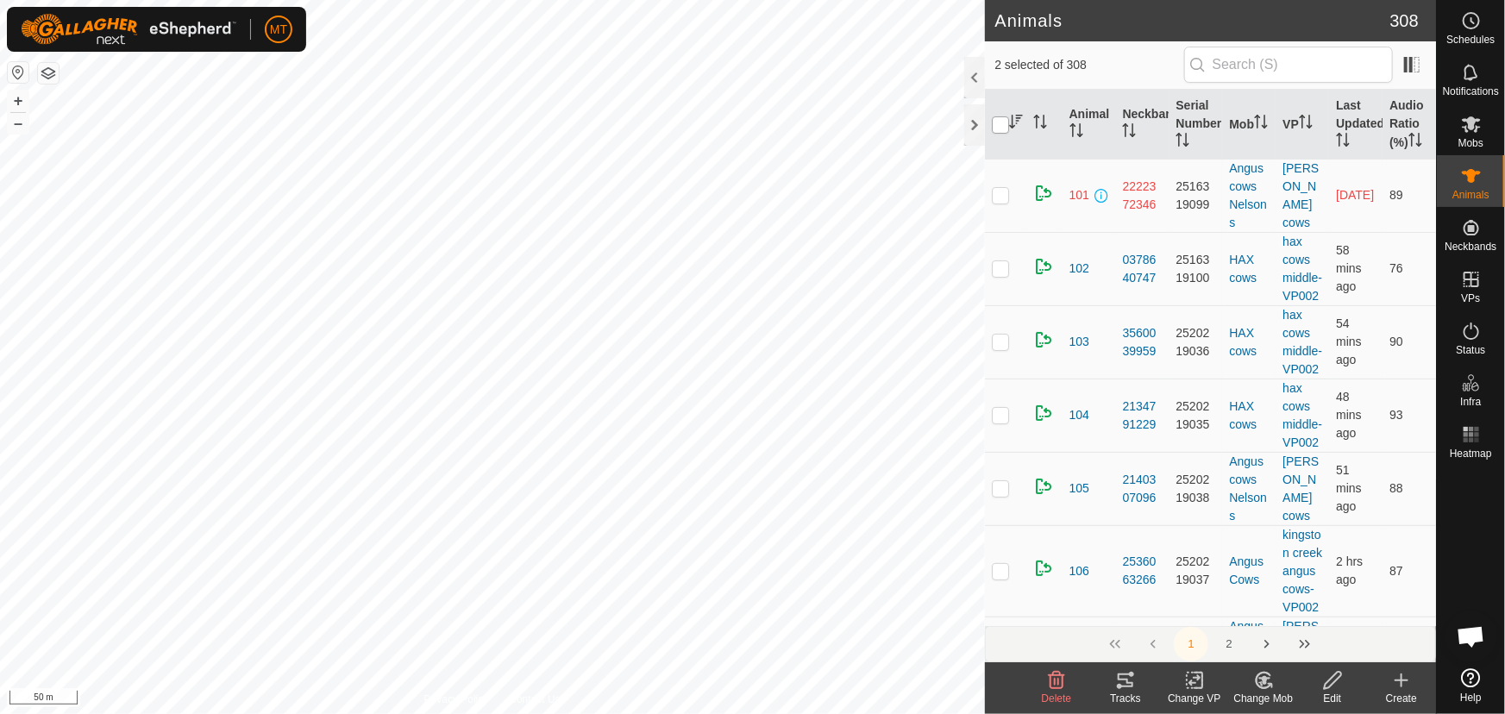
checkbox input "true"
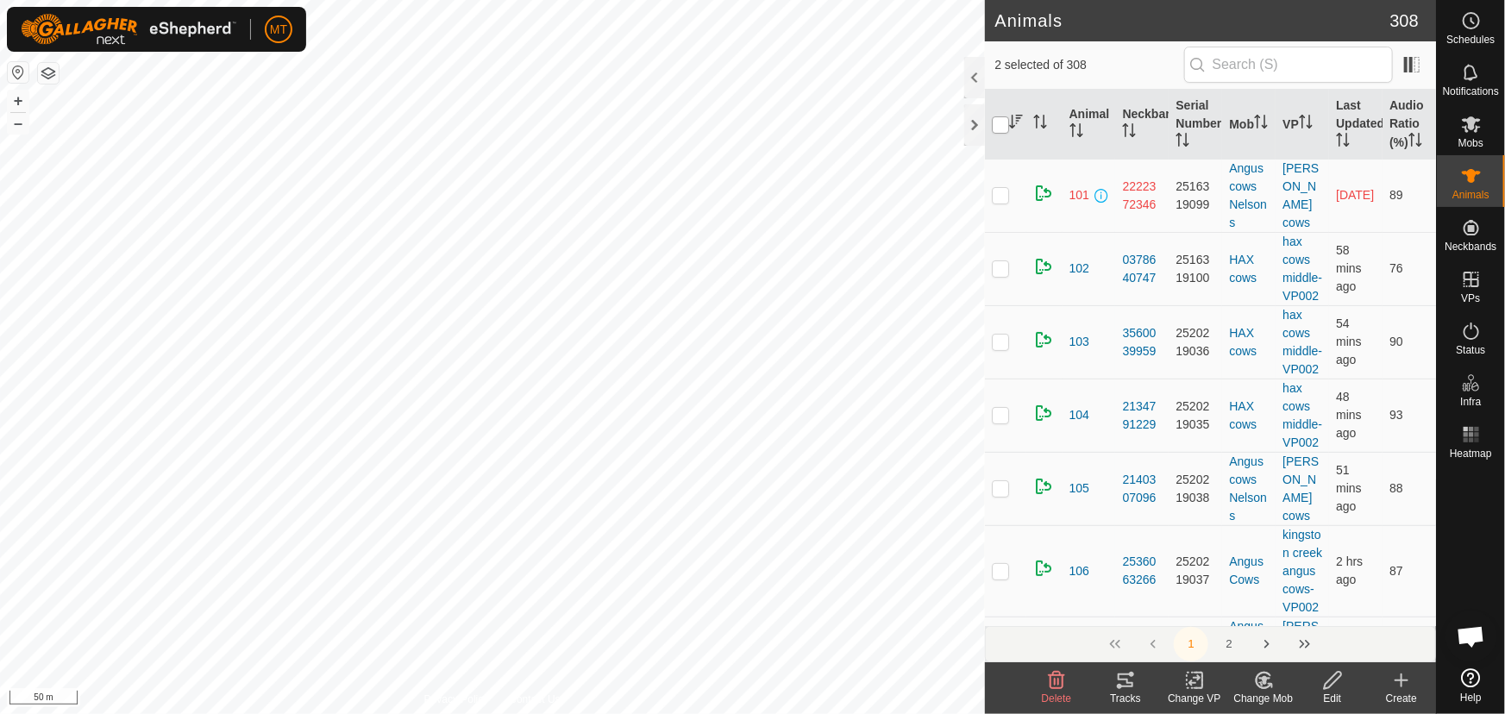
checkbox input "true"
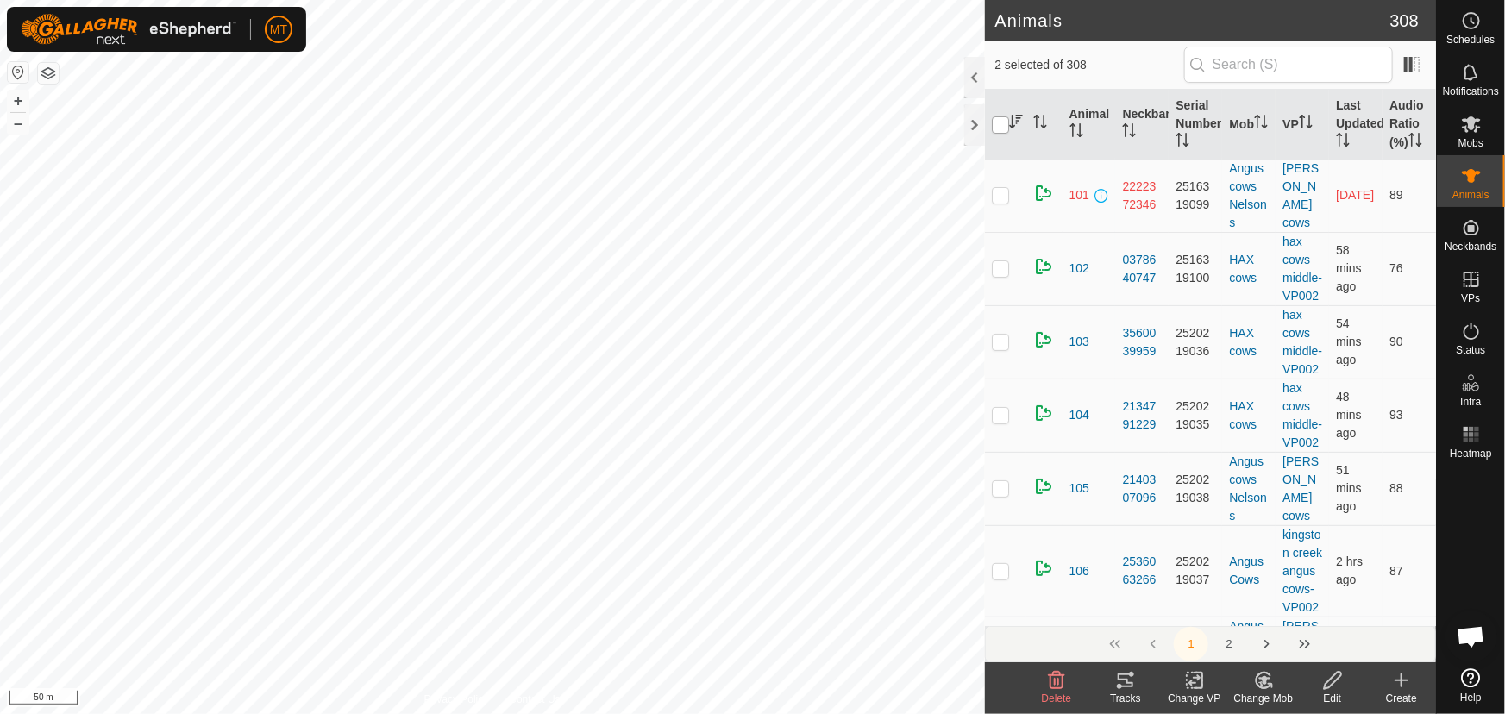
checkbox input "true"
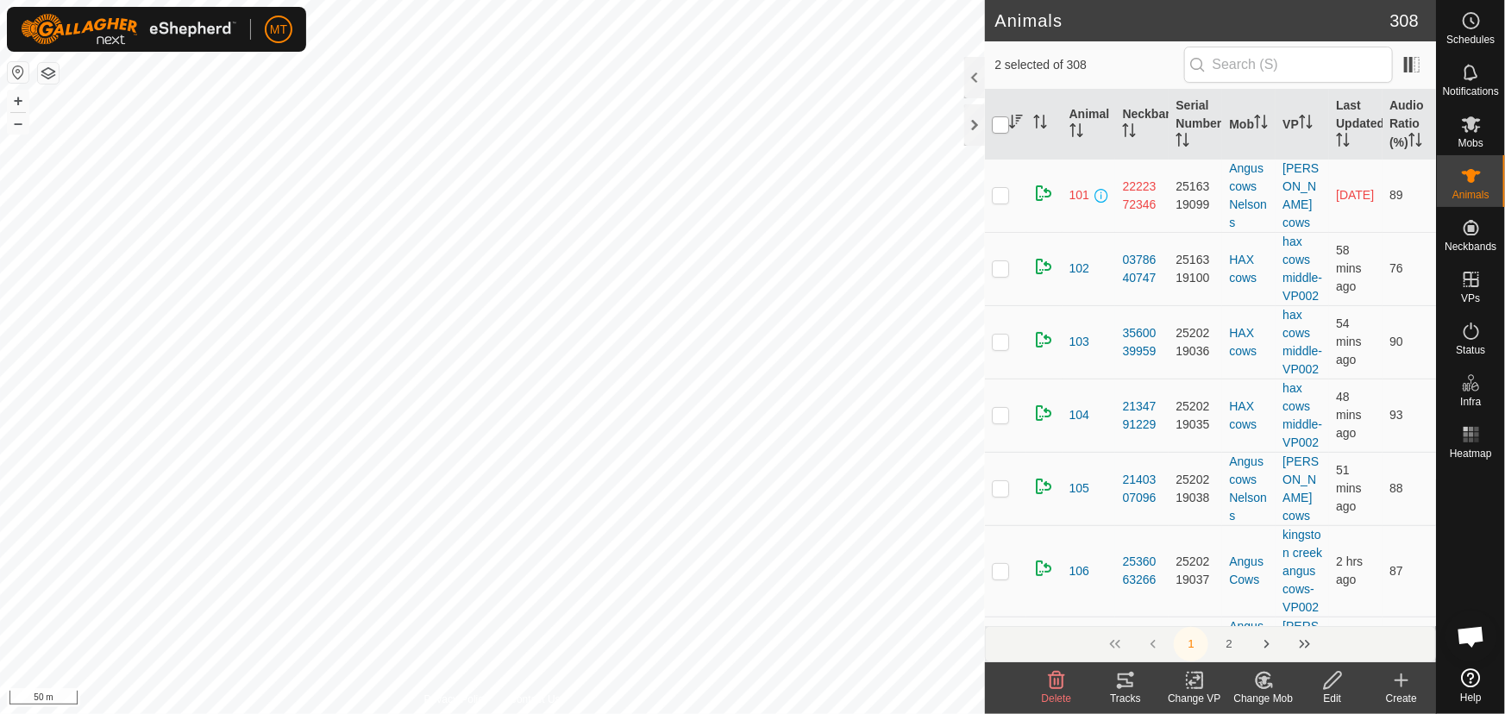
checkbox input "true"
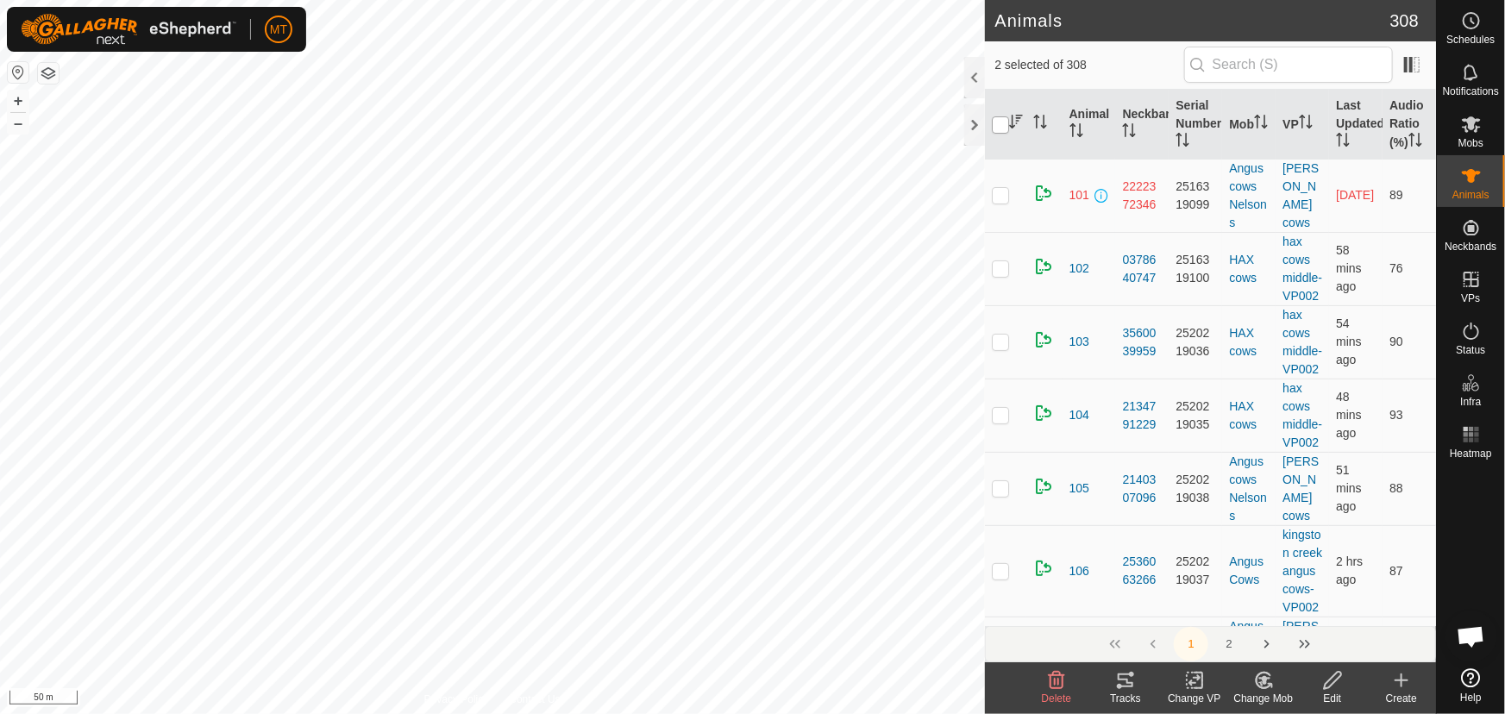
checkbox input "true"
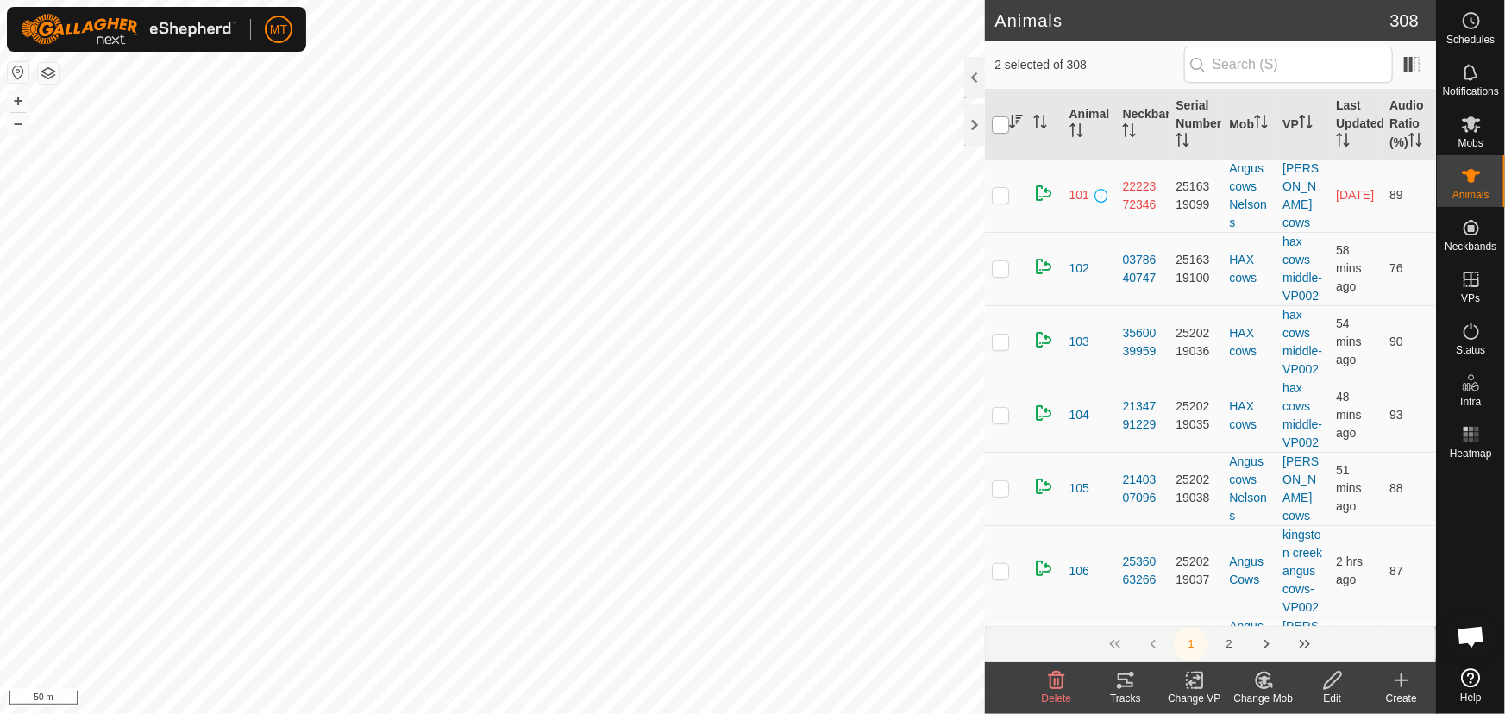
checkbox input "true"
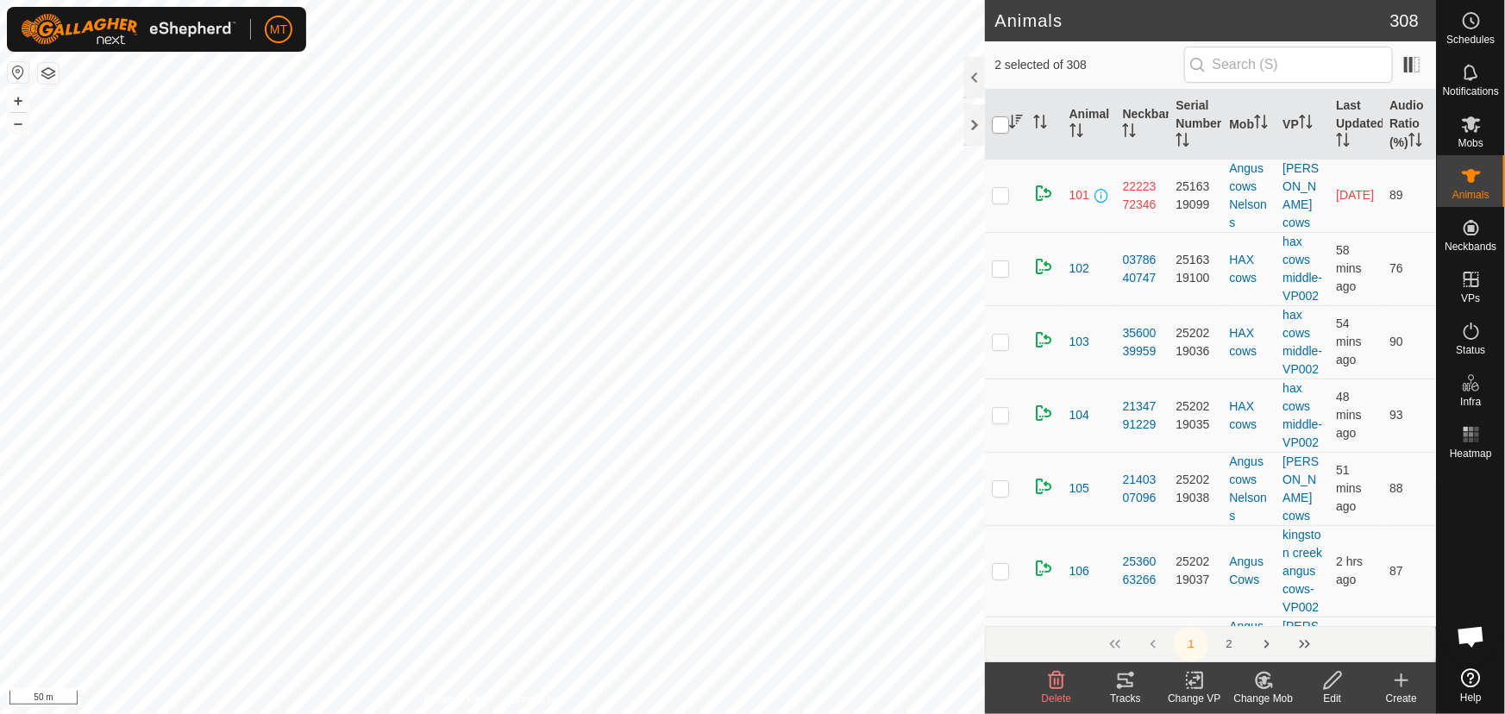
checkbox input "true"
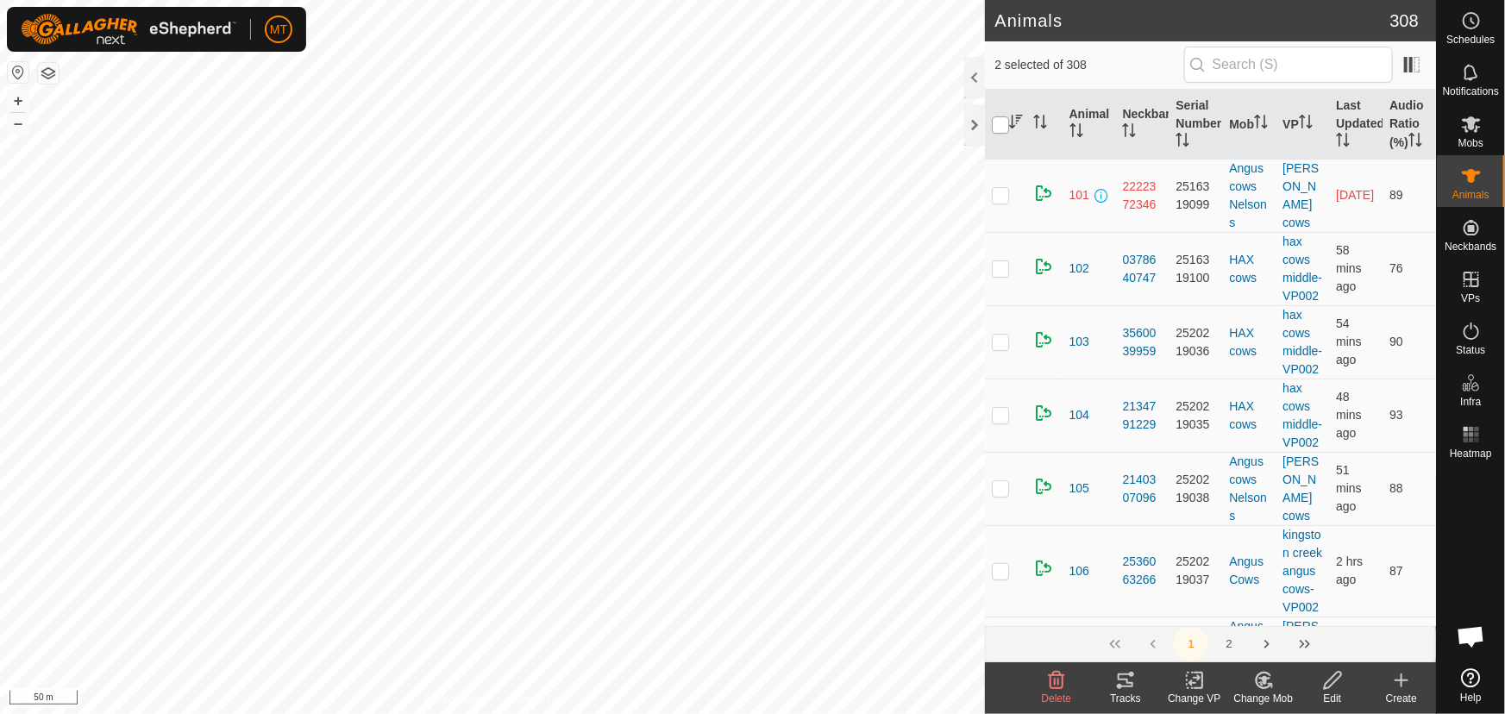
checkbox input "true"
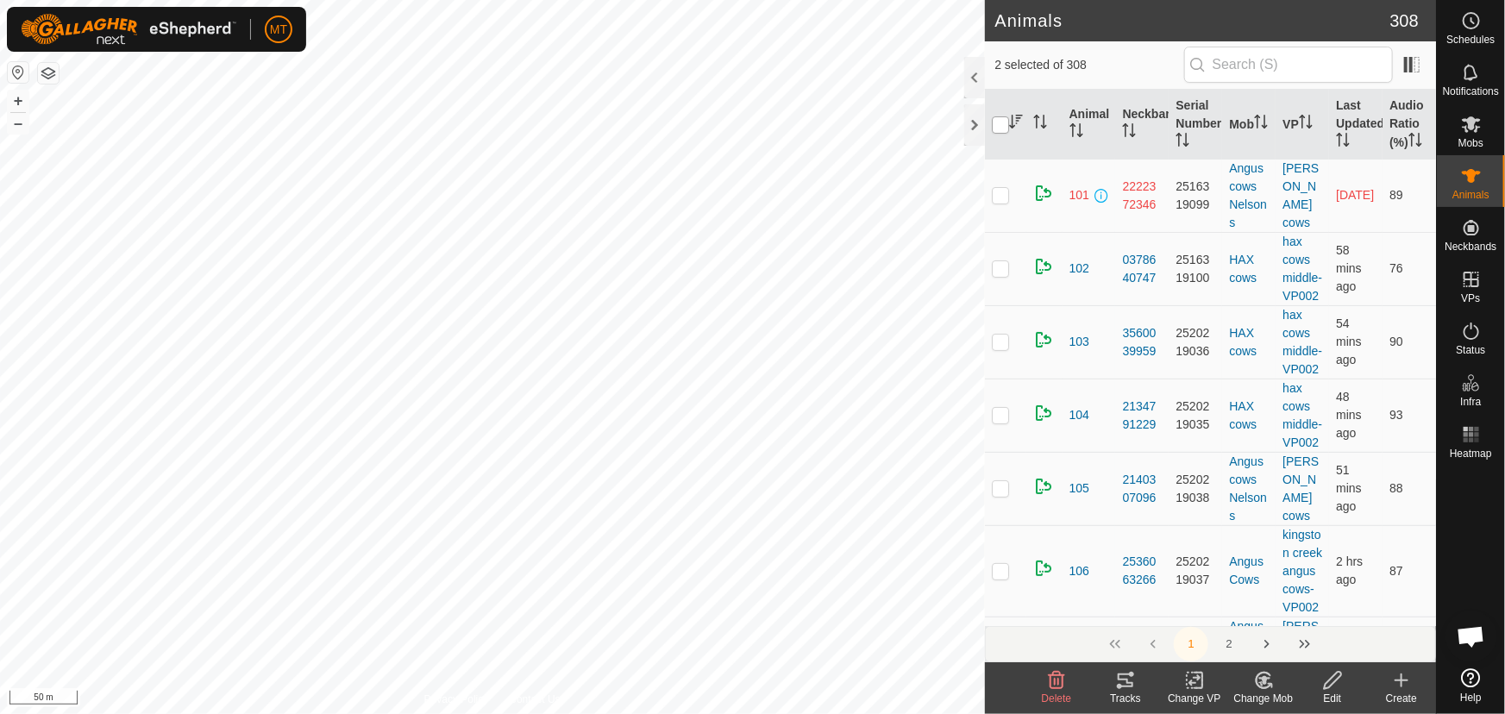
checkbox input "true"
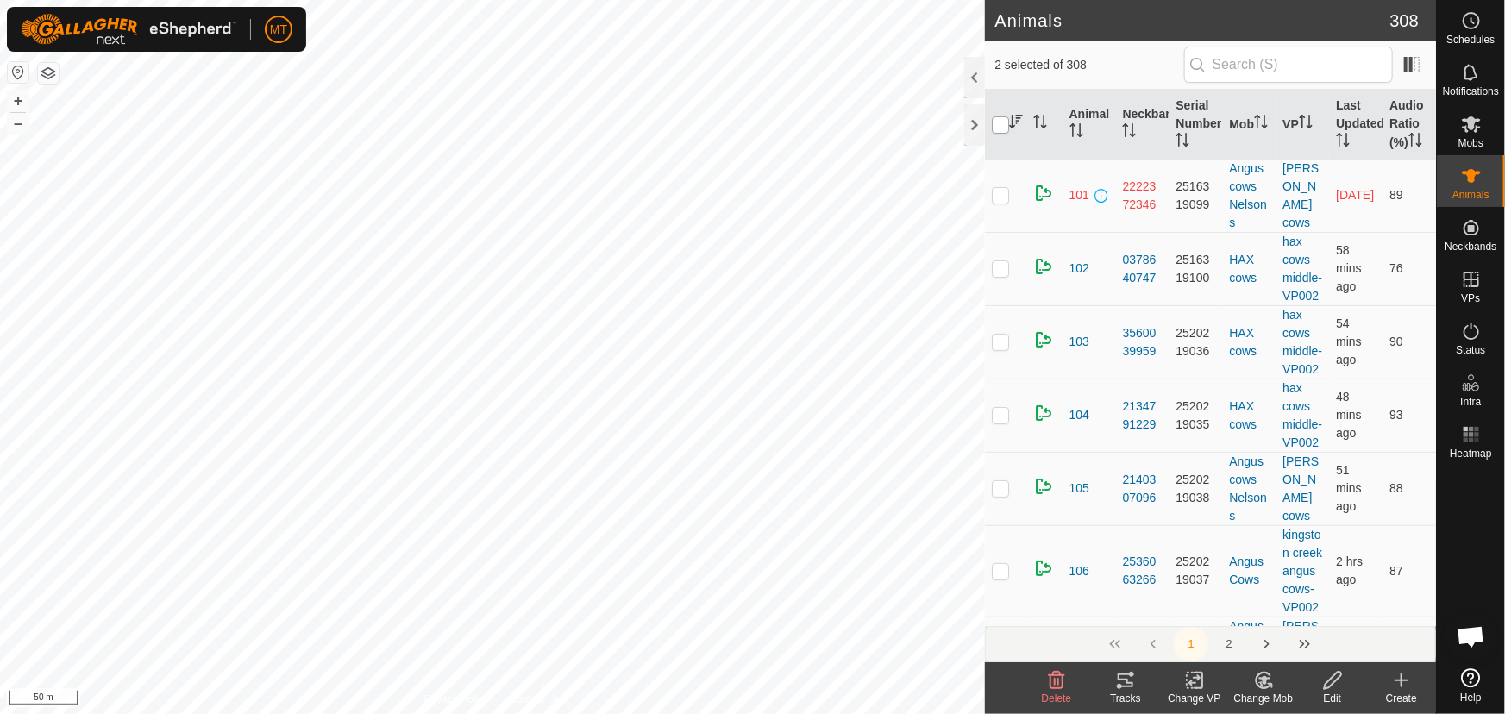
checkbox input "true"
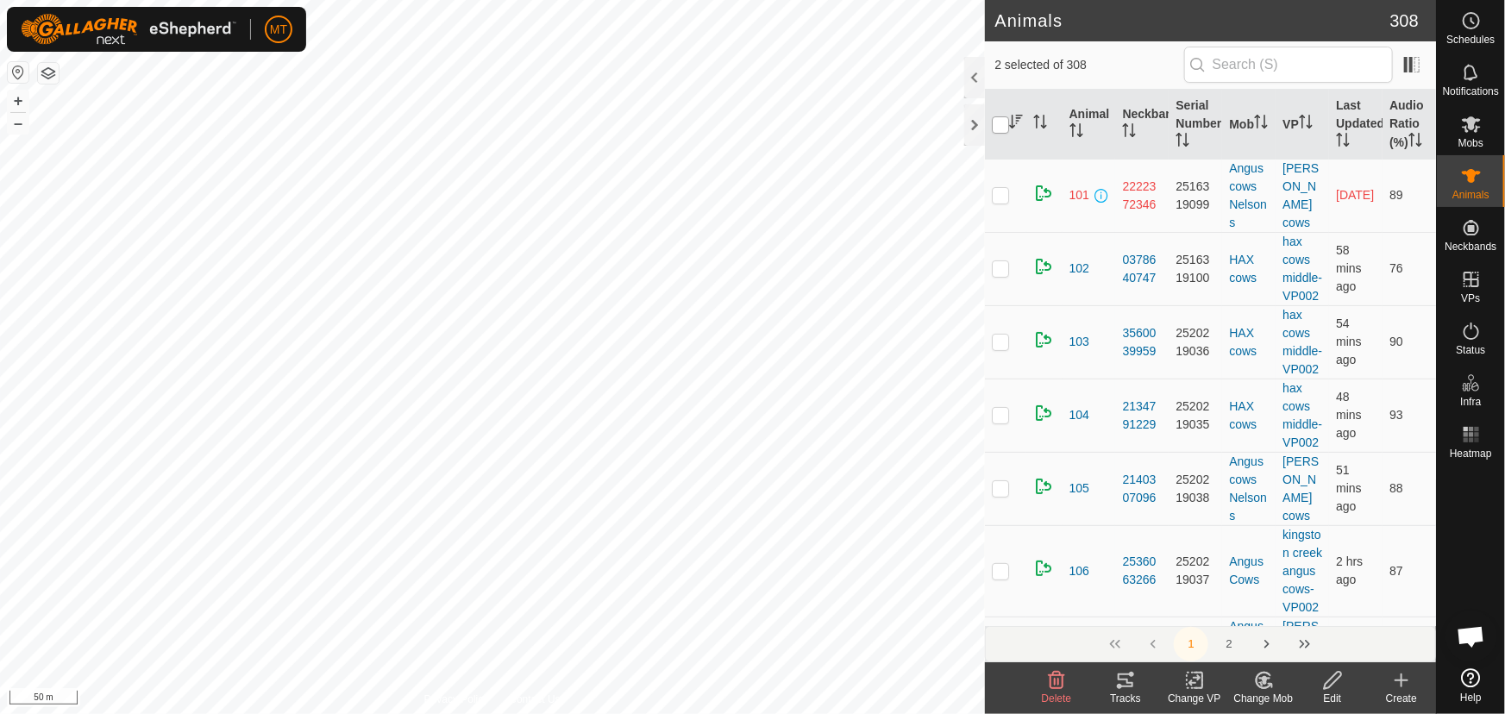
checkbox input "true"
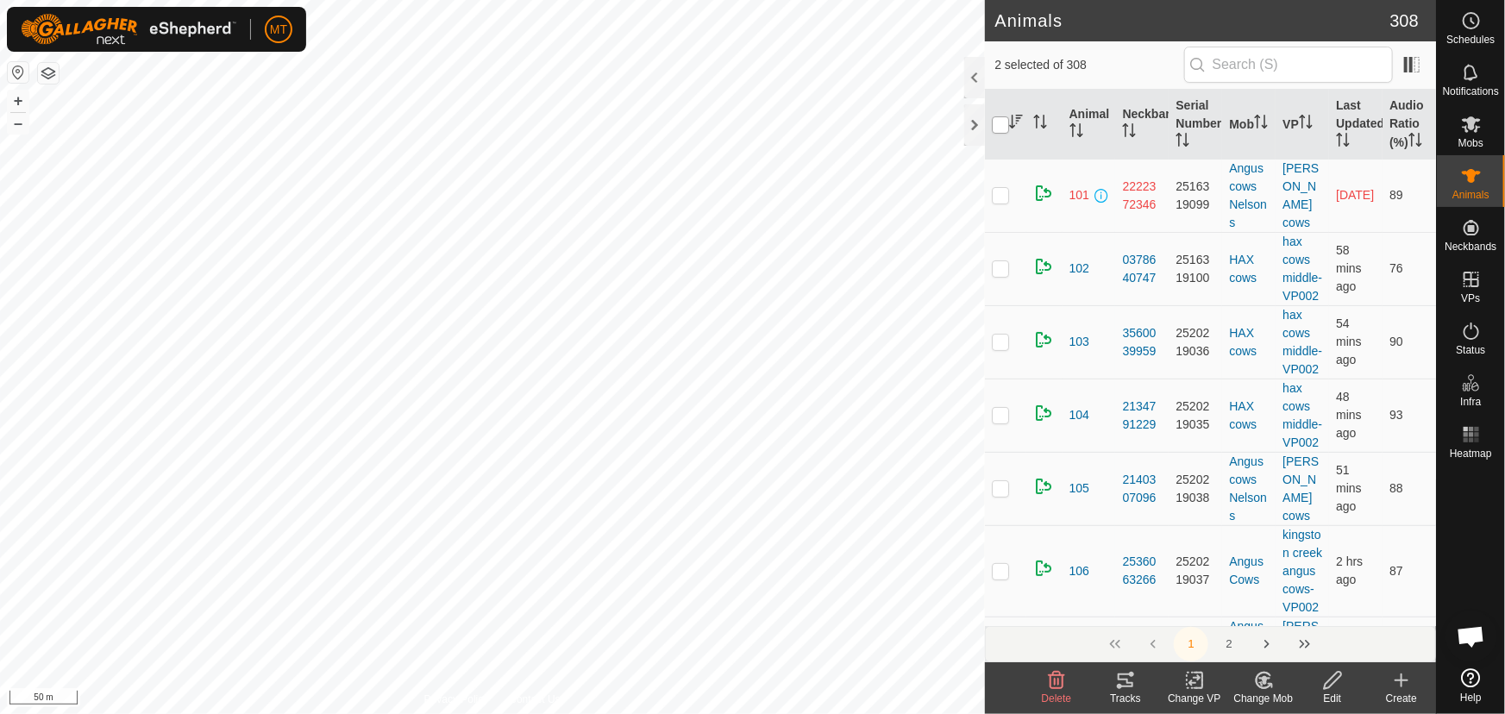
checkbox input "true"
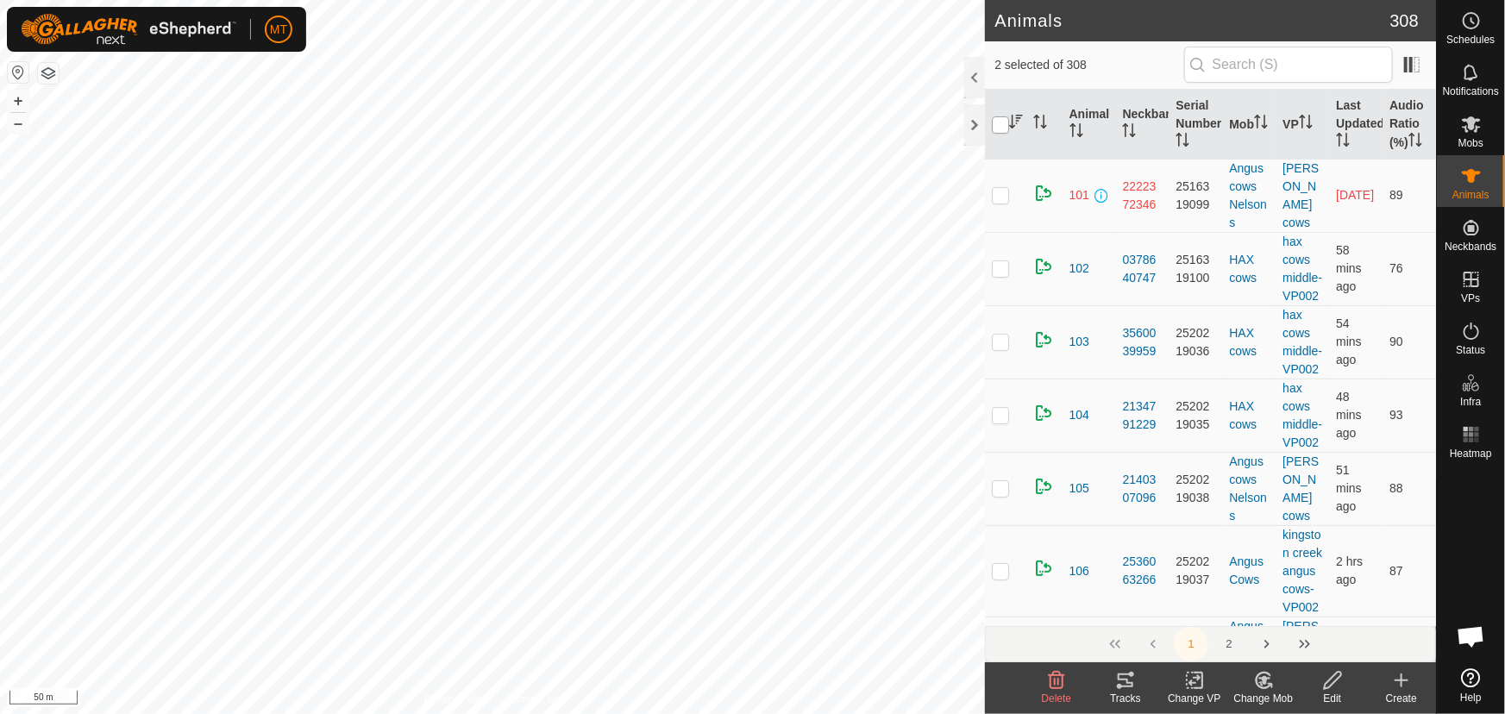
checkbox input "true"
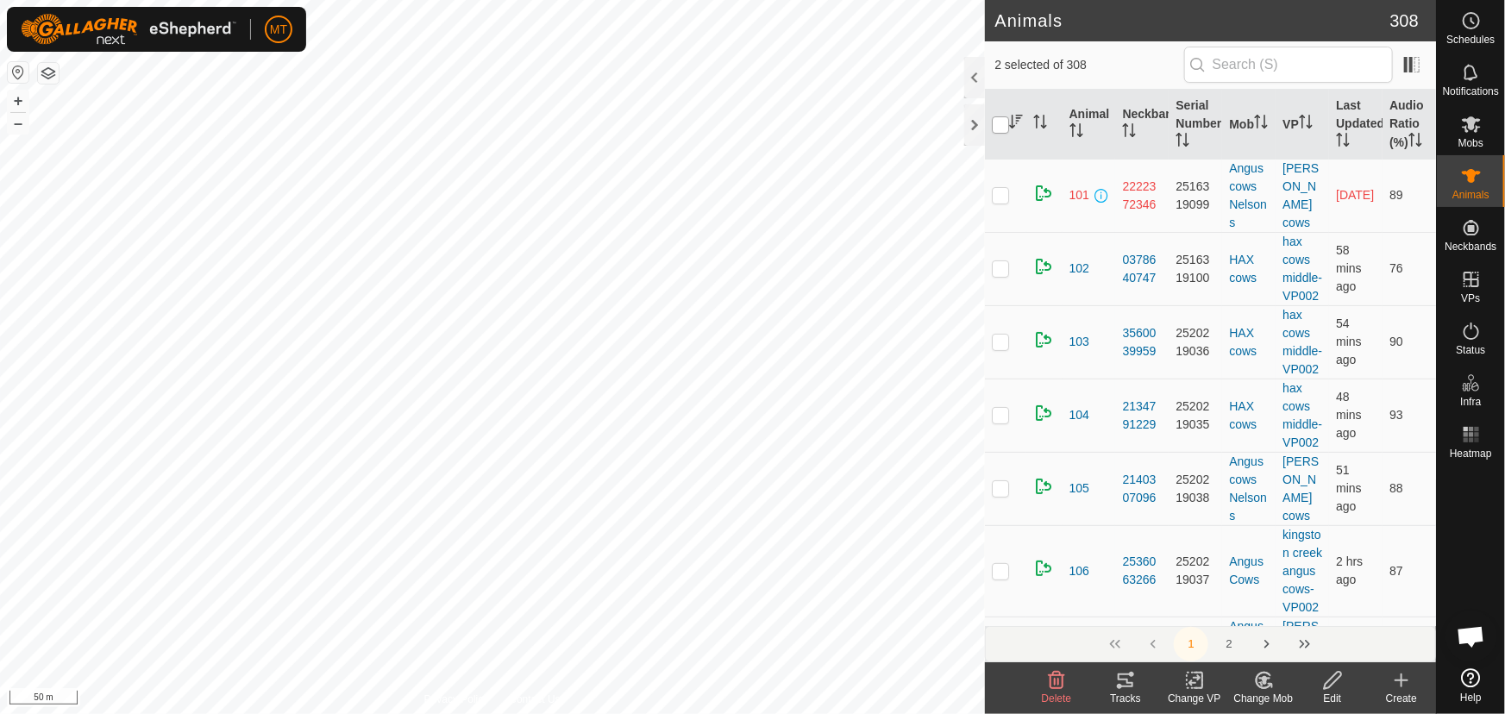
checkbox input "true"
click at [993, 128] on input "checkbox" at bounding box center [1000, 124] width 17 height 17
click at [1017, 119] on icon "Activate to sort" at bounding box center [1016, 122] width 14 height 14
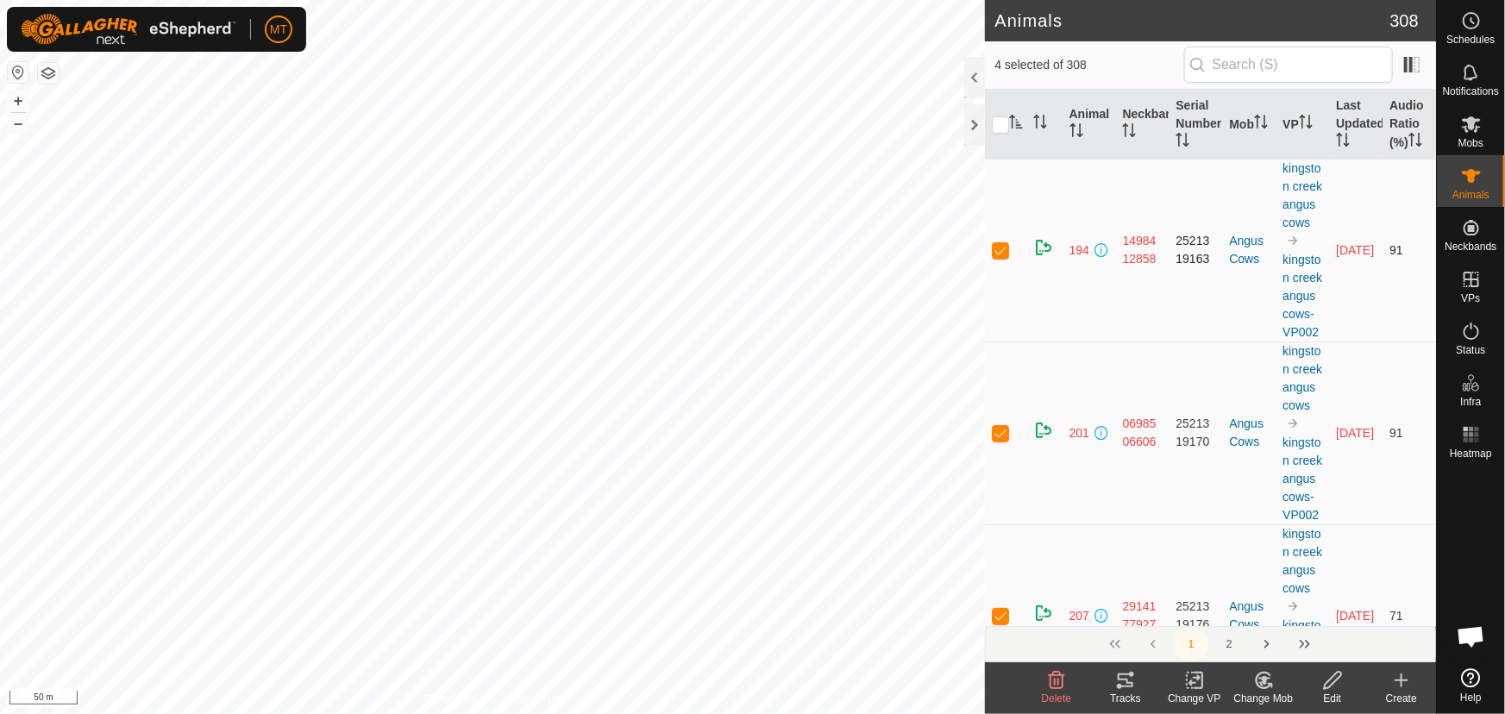
click at [999, 257] on p-checkbox at bounding box center [1000, 250] width 17 height 14
click at [1003, 257] on p-checkbox at bounding box center [1000, 250] width 17 height 14
click at [1469, 634] on span "Open chat" at bounding box center [1470, 638] width 28 height 24
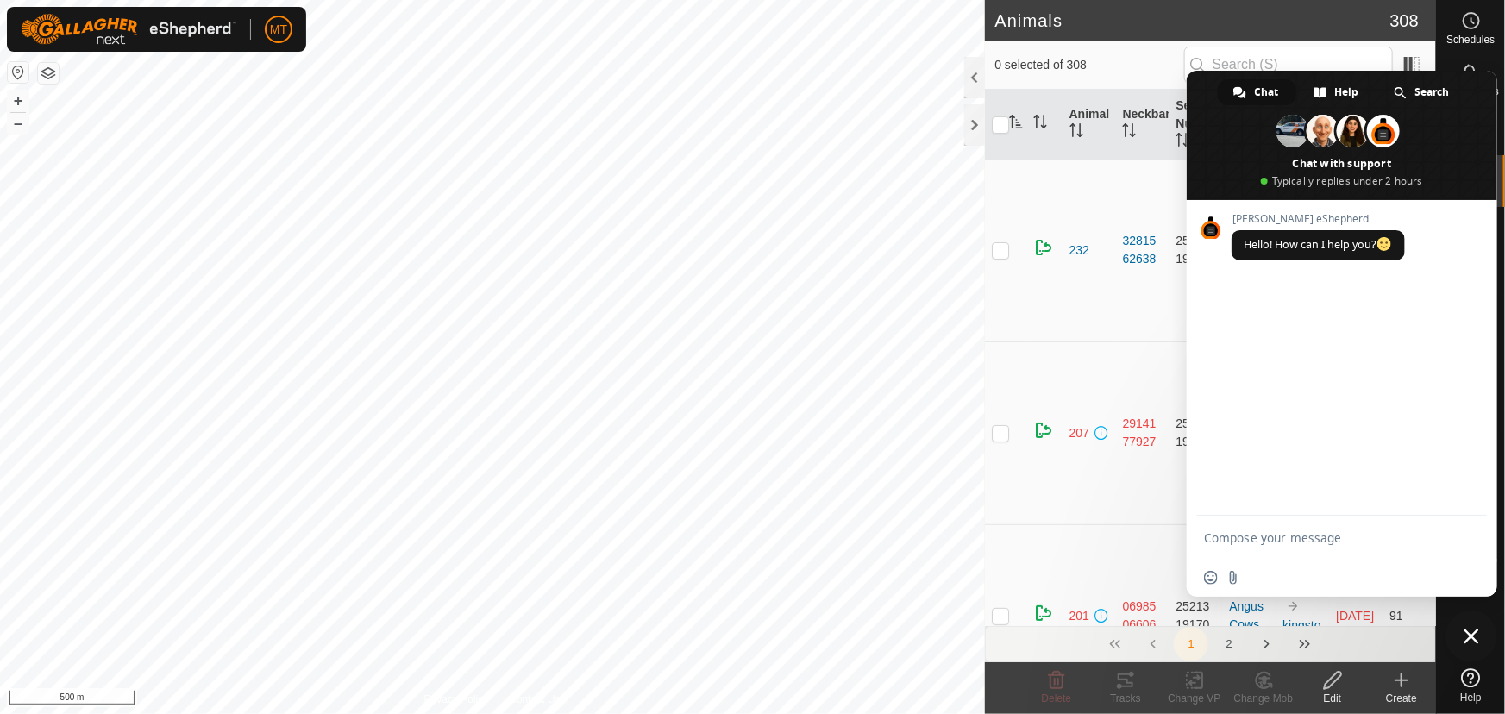
click at [1252, 540] on textarea "Compose your message..." at bounding box center [1323, 538] width 238 height 16
click at [1253, 542] on textarea "Compose your message..." at bounding box center [1323, 538] width 238 height 16
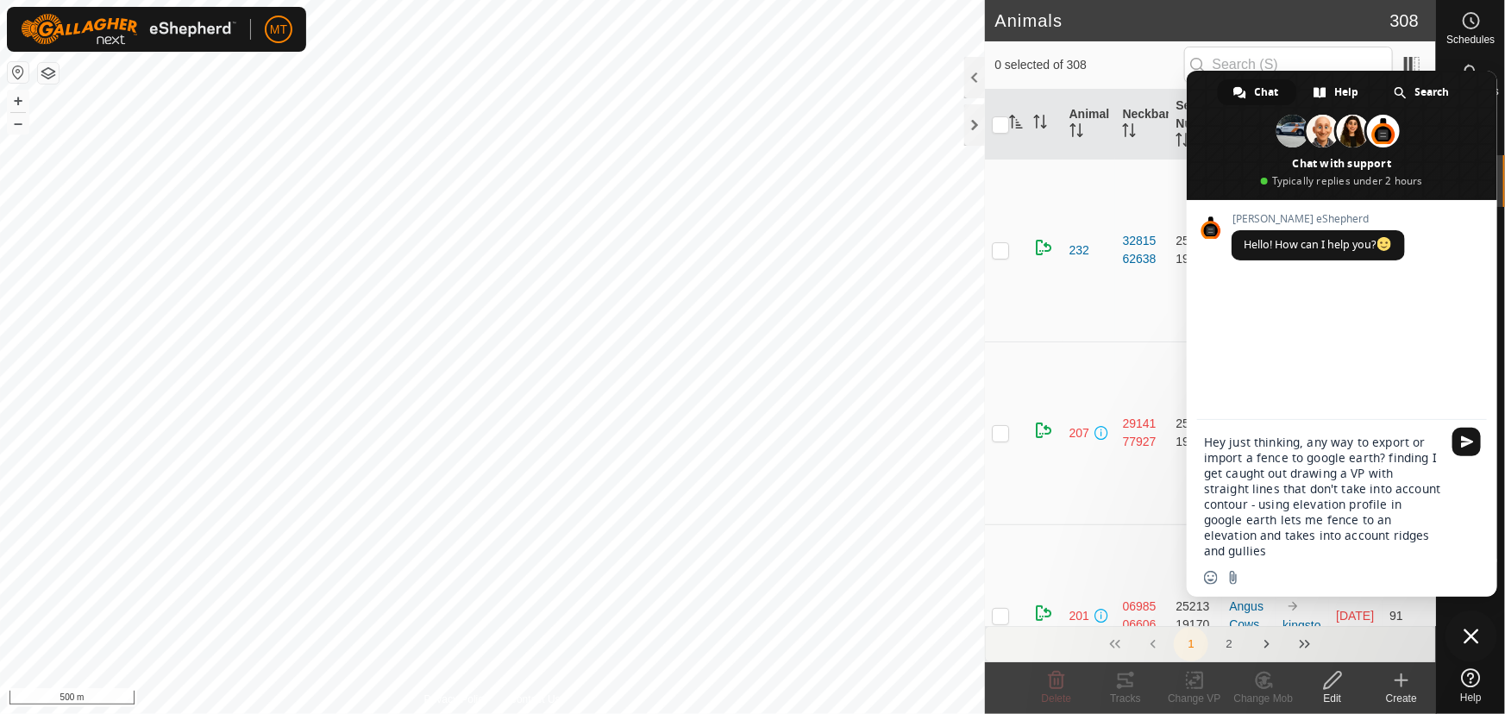
click at [1216, 505] on textarea "Hey just thinking, any way to export or import a fence to google earth? finding…" at bounding box center [1323, 497] width 238 height 124
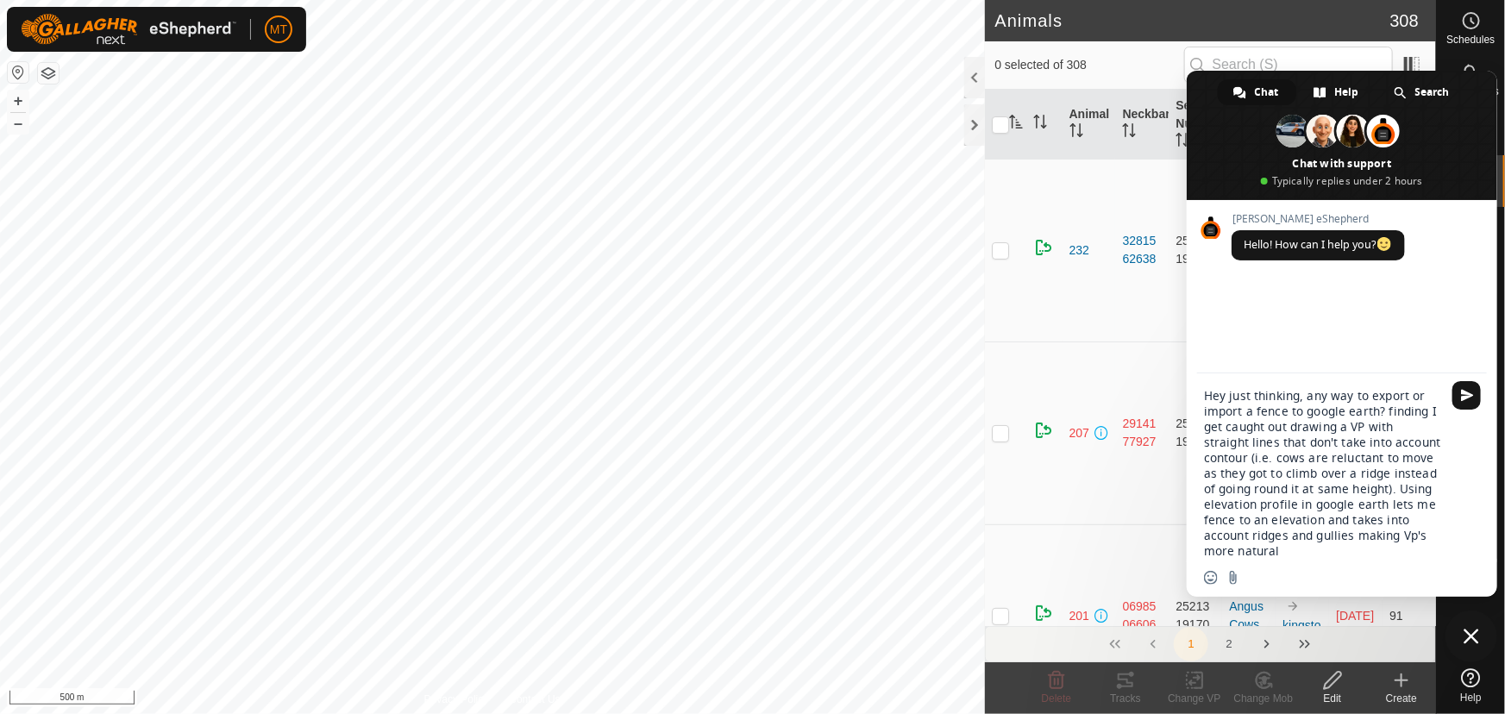
drag, startPoint x: 1324, startPoint y: 535, endPoint x: 1345, endPoint y: 504, distance: 37.8
click at [1324, 533] on textarea "Hey just thinking, any way to export or import a fence to google earth? finding…" at bounding box center [1323, 473] width 238 height 171
click at [1462, 392] on span "Send" at bounding box center [1467, 395] width 13 height 13
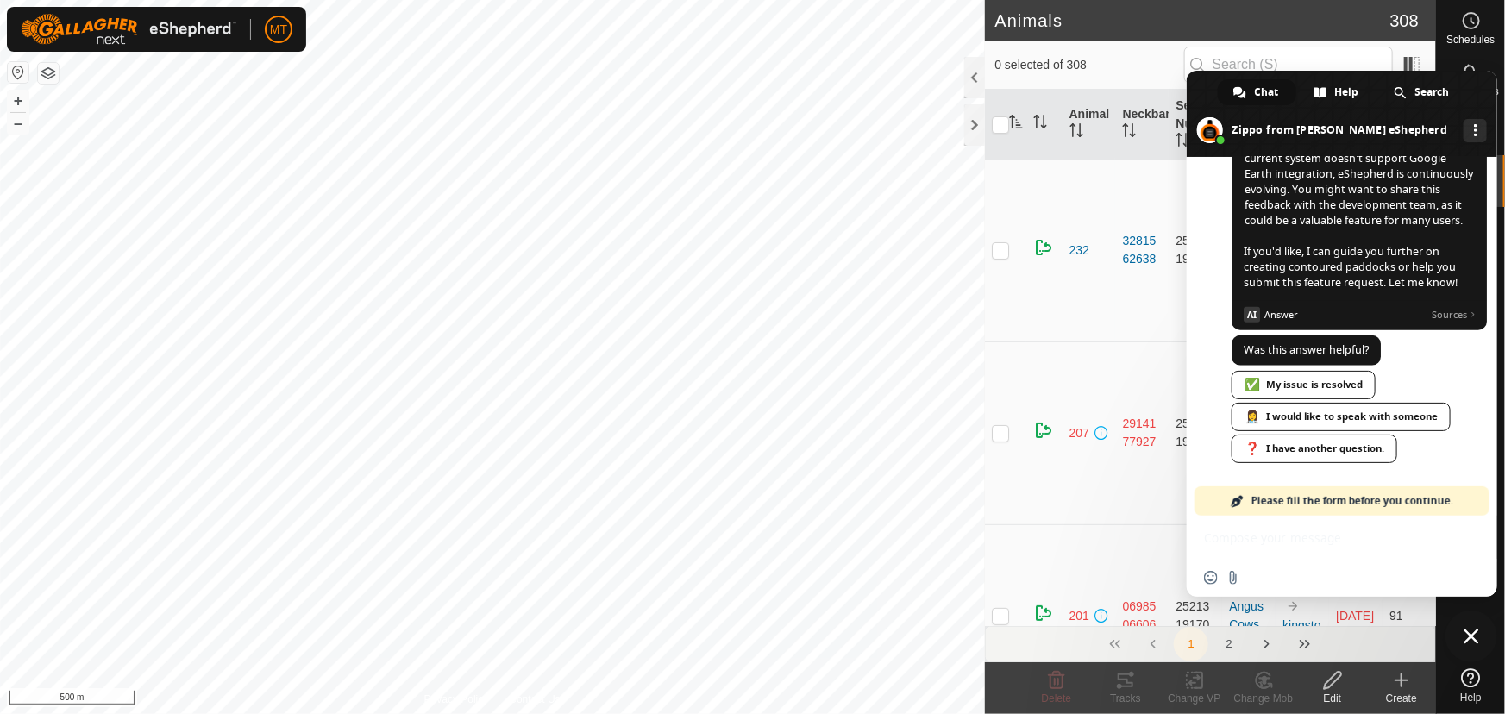
scroll to position [836, 0]
